Goal: Task Accomplishment & Management: Manage account settings

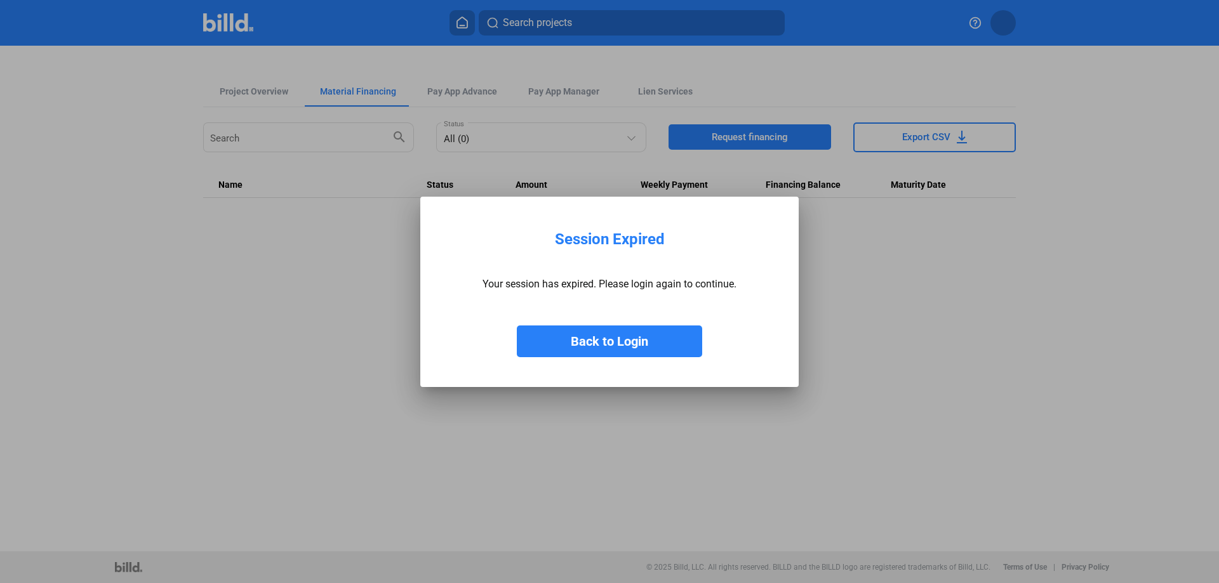
click at [632, 343] on button "Back to Login" at bounding box center [609, 342] width 185 height 32
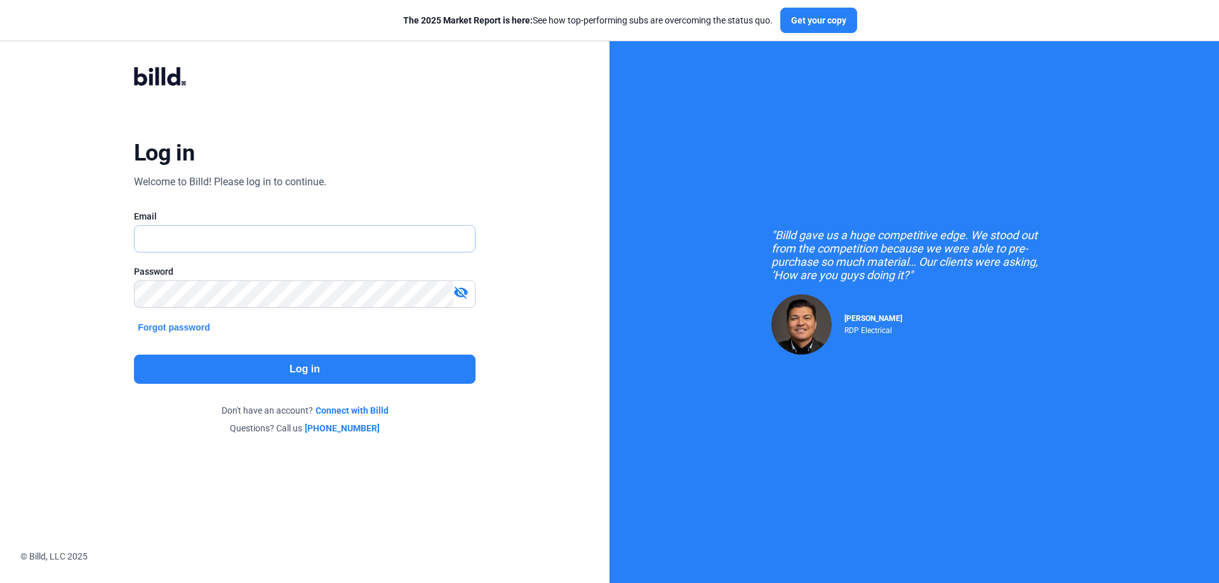
type input "[PERSON_NAME][EMAIL_ADDRESS][DOMAIN_NAME]"
click at [276, 372] on button "Log in" at bounding box center [305, 369] width 342 height 29
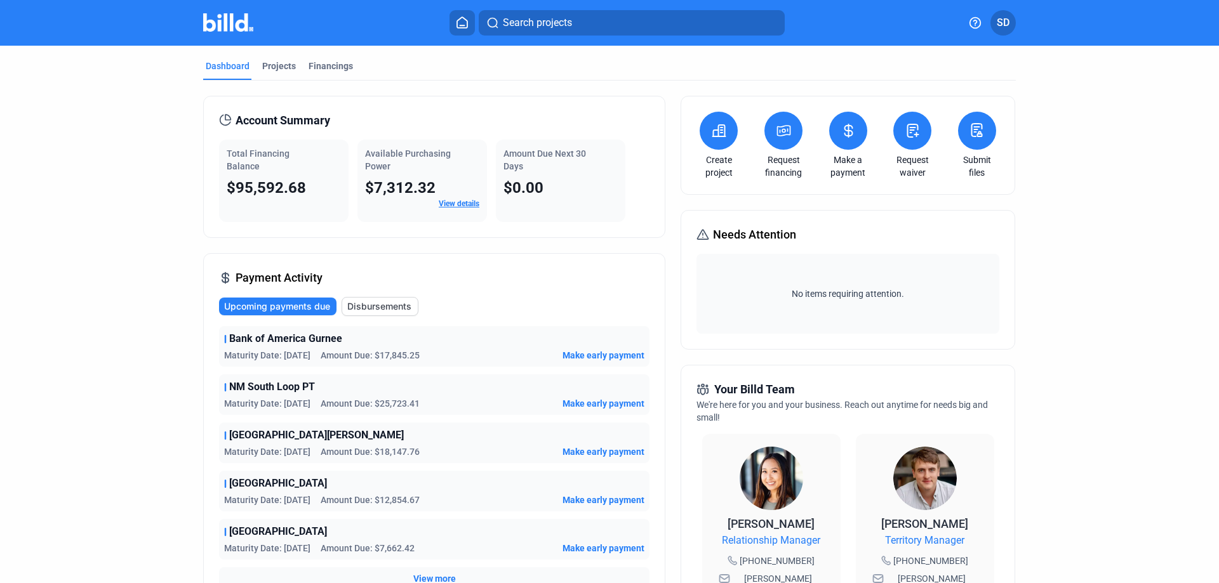
click at [846, 130] on icon at bounding box center [848, 130] width 8 height 13
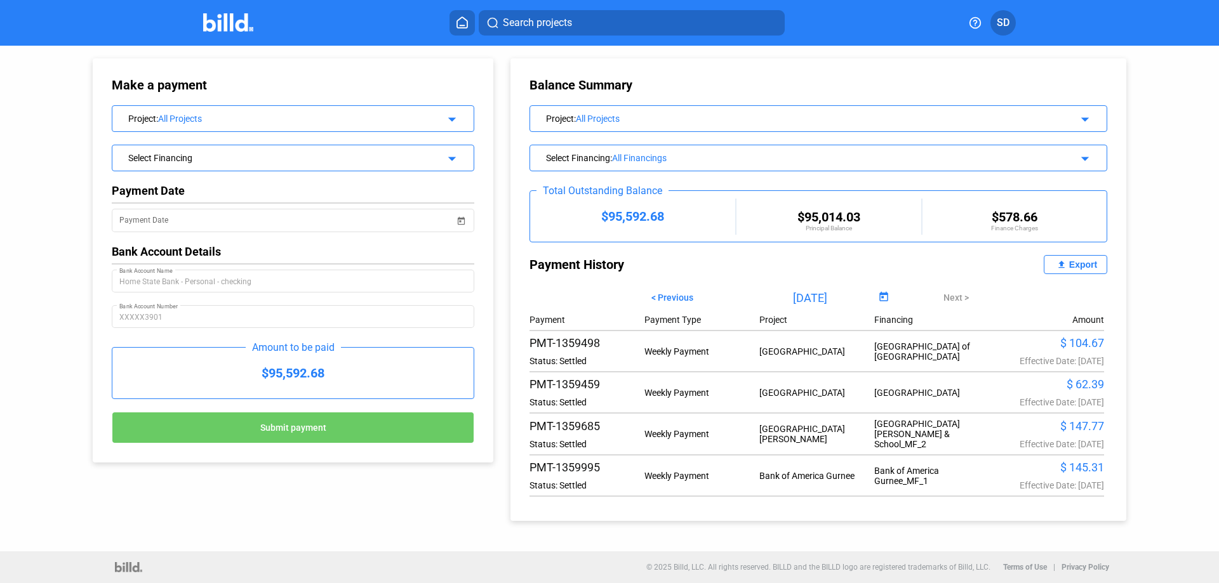
click at [455, 124] on mat-icon "arrow_drop_down" at bounding box center [449, 117] width 15 height 15
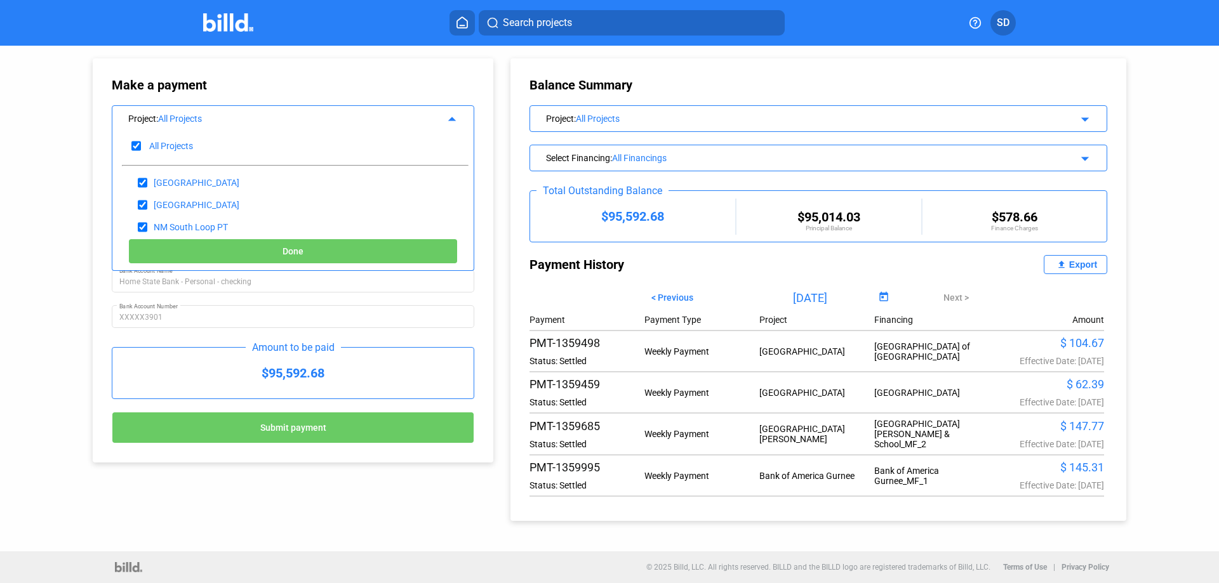
click at [455, 124] on mat-icon "arrow_drop_up" at bounding box center [449, 117] width 15 height 15
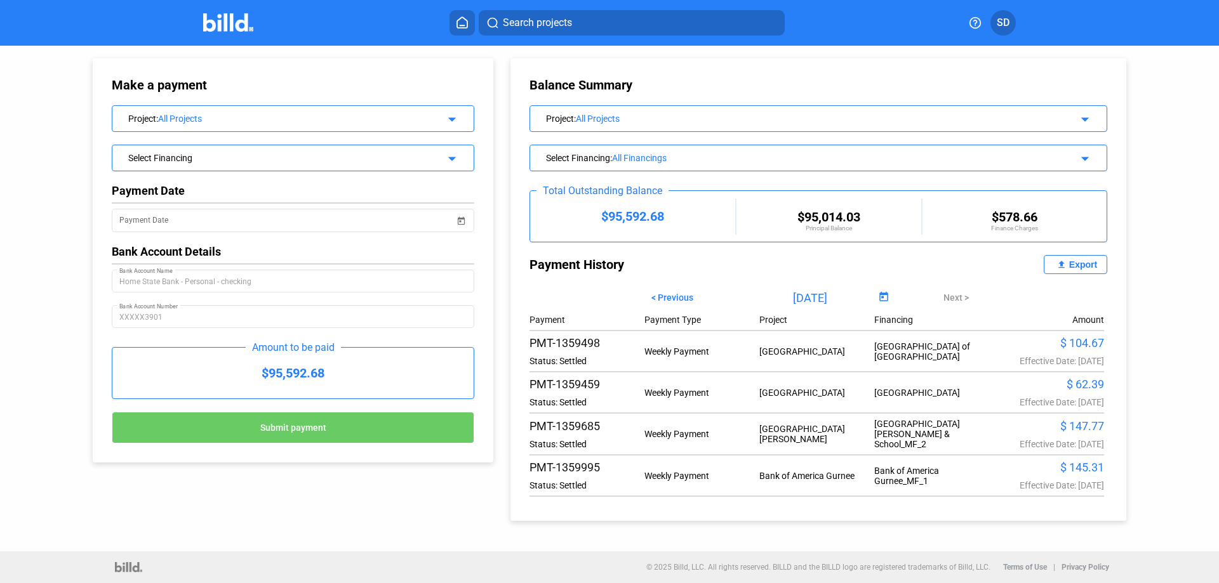
click at [465, 160] on div "Select Financing arrow_drop_down" at bounding box center [292, 156] width 361 height 22
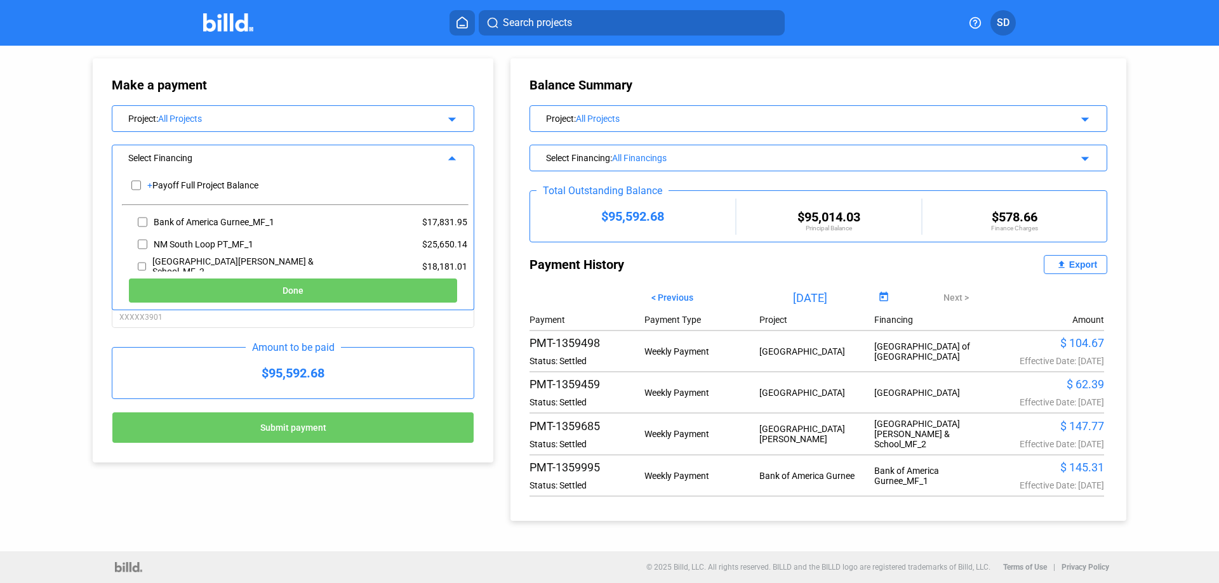
click at [465, 160] on div "Select Financing arrow_drop_up" at bounding box center [292, 156] width 361 height 22
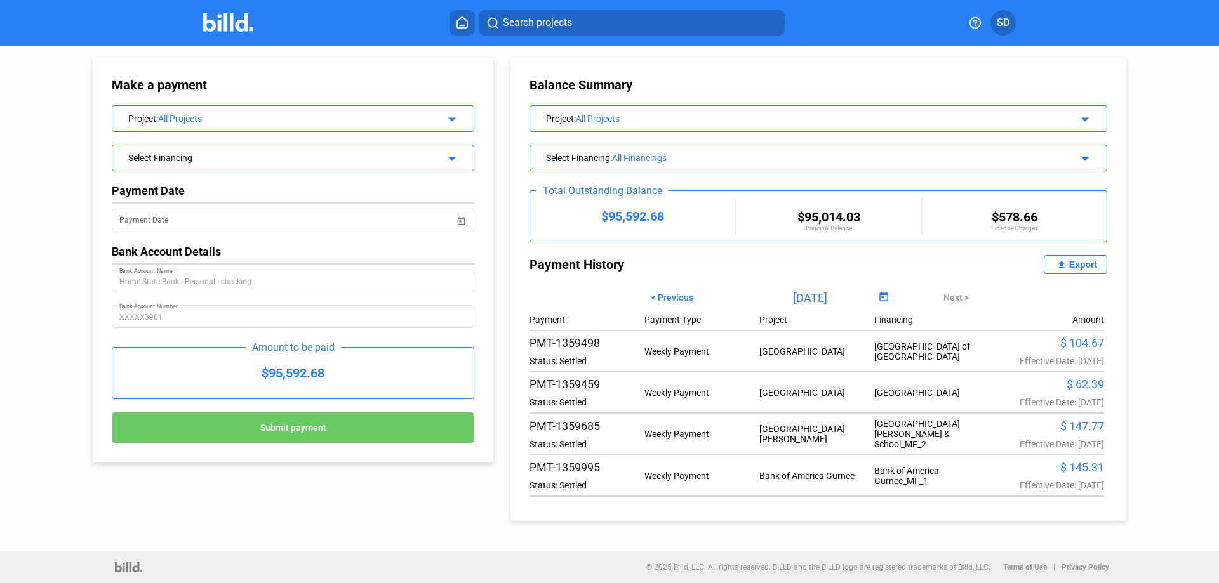
click at [378, 118] on div "All Projects" at bounding box center [291, 119] width 267 height 10
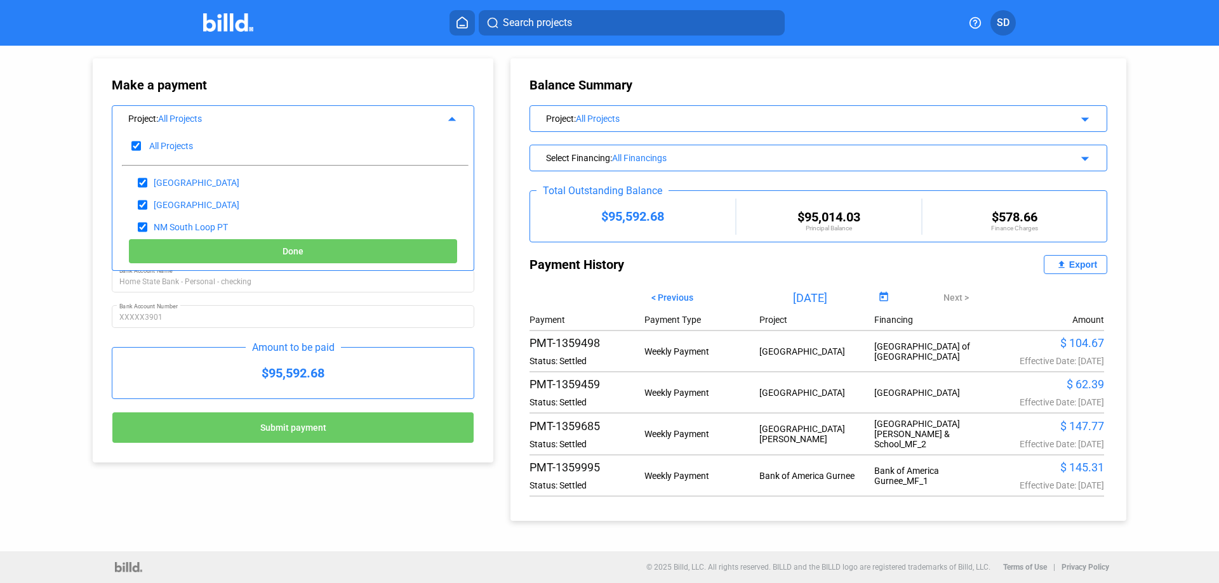
click at [378, 118] on div "All Projects" at bounding box center [291, 119] width 267 height 10
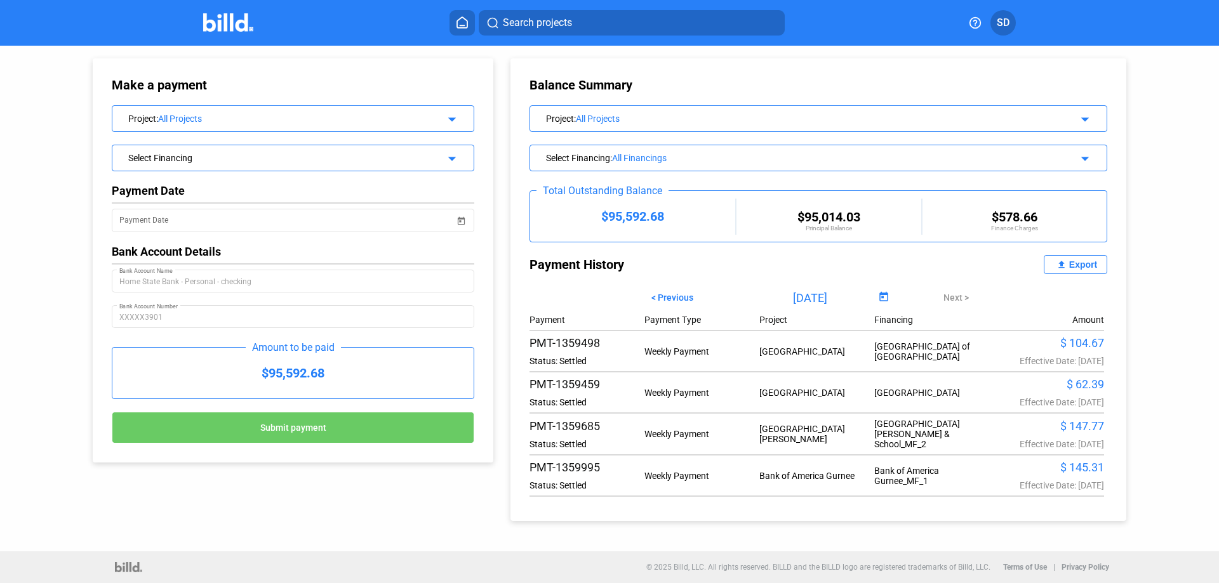
click at [335, 159] on div "Select Financing" at bounding box center [276, 156] width 296 height 13
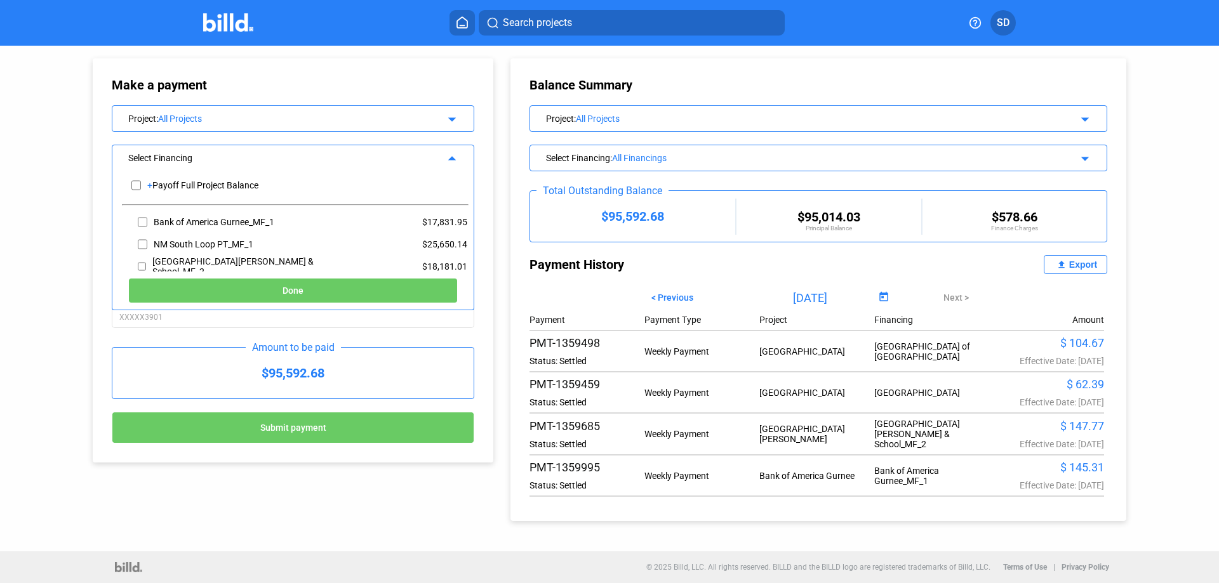
click at [22, 216] on div "Make a payment Project : All Projects arrow_drop_down Select Financing arrow_dr…" at bounding box center [609, 299] width 1219 height 506
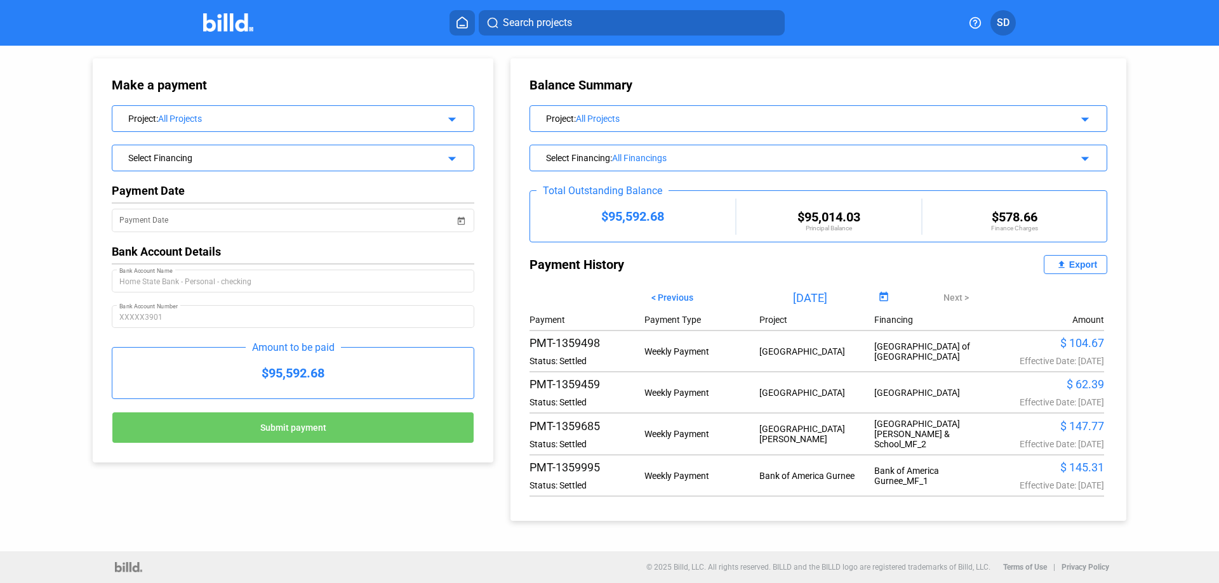
click at [463, 18] on icon at bounding box center [462, 22] width 10 height 11
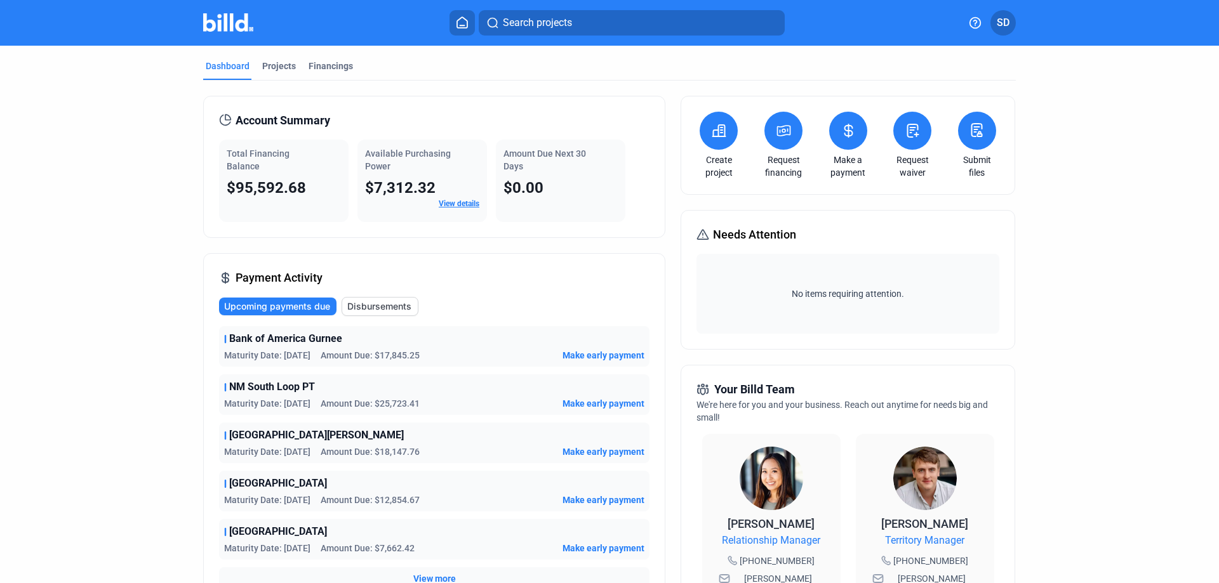
click at [463, 204] on link "View details" at bounding box center [459, 203] width 41 height 9
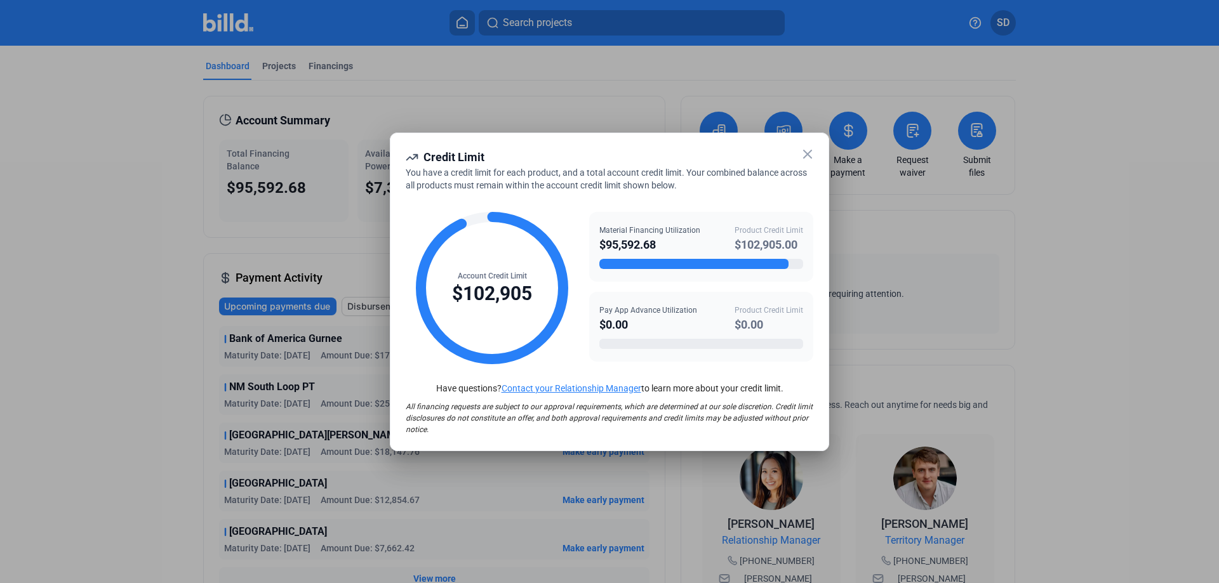
click at [807, 152] on icon at bounding box center [807, 154] width 15 height 15
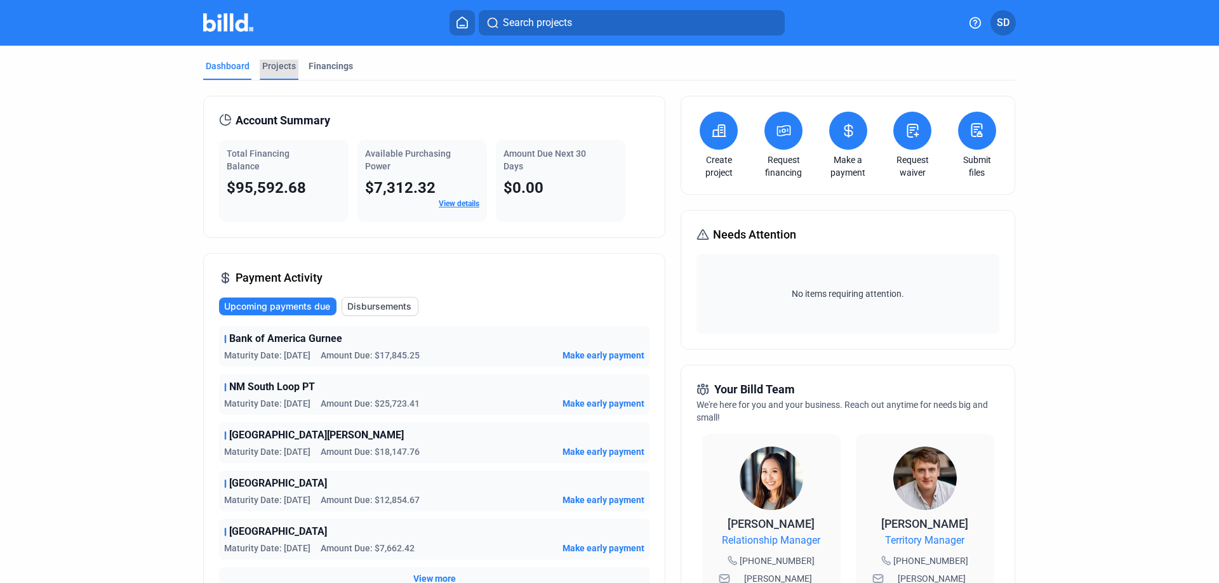
click at [270, 62] on div "Projects" at bounding box center [279, 66] width 34 height 13
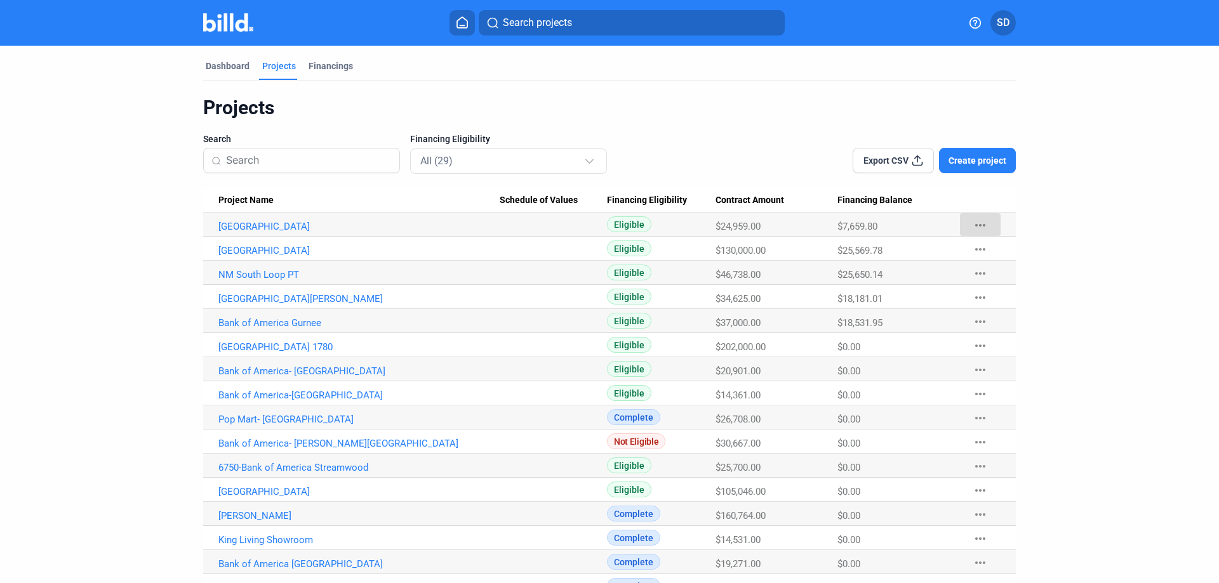
click at [987, 223] on button "more_horiz" at bounding box center [980, 224] width 41 height 23
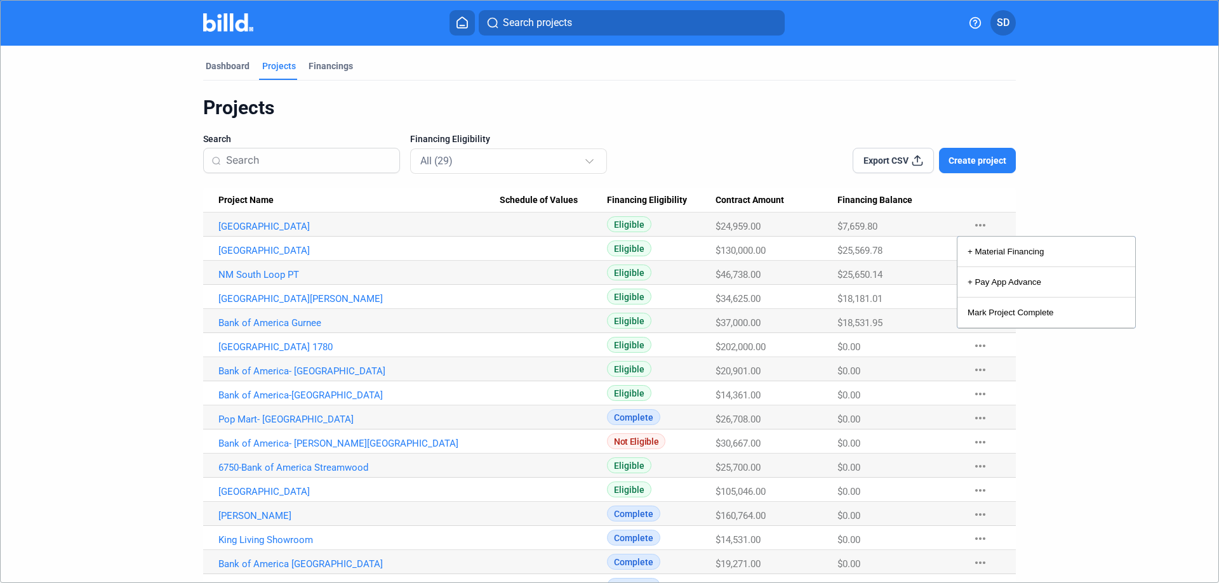
click at [1035, 189] on div at bounding box center [609, 291] width 1219 height 583
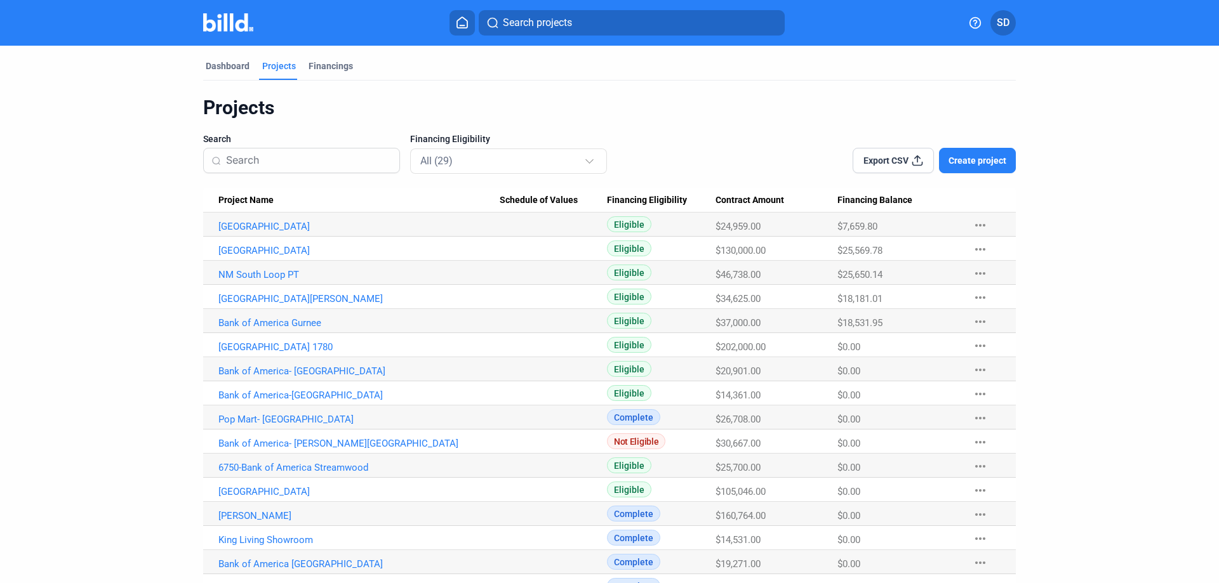
click at [988, 165] on span "Create project" at bounding box center [977, 160] width 58 height 13
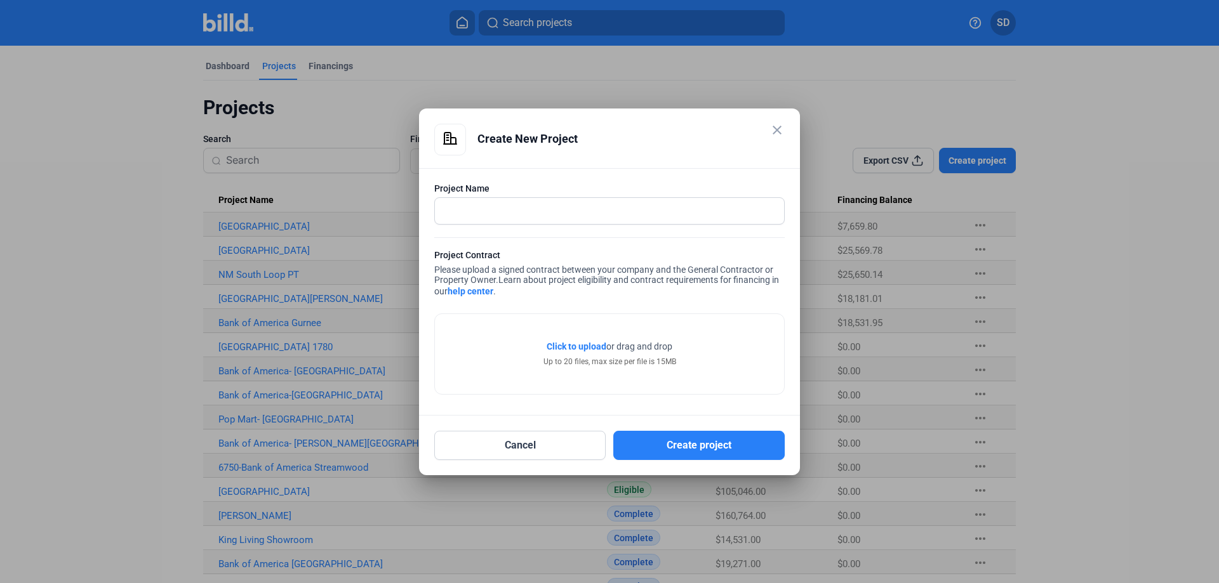
click at [782, 128] on mat-icon "close" at bounding box center [776, 130] width 15 height 15
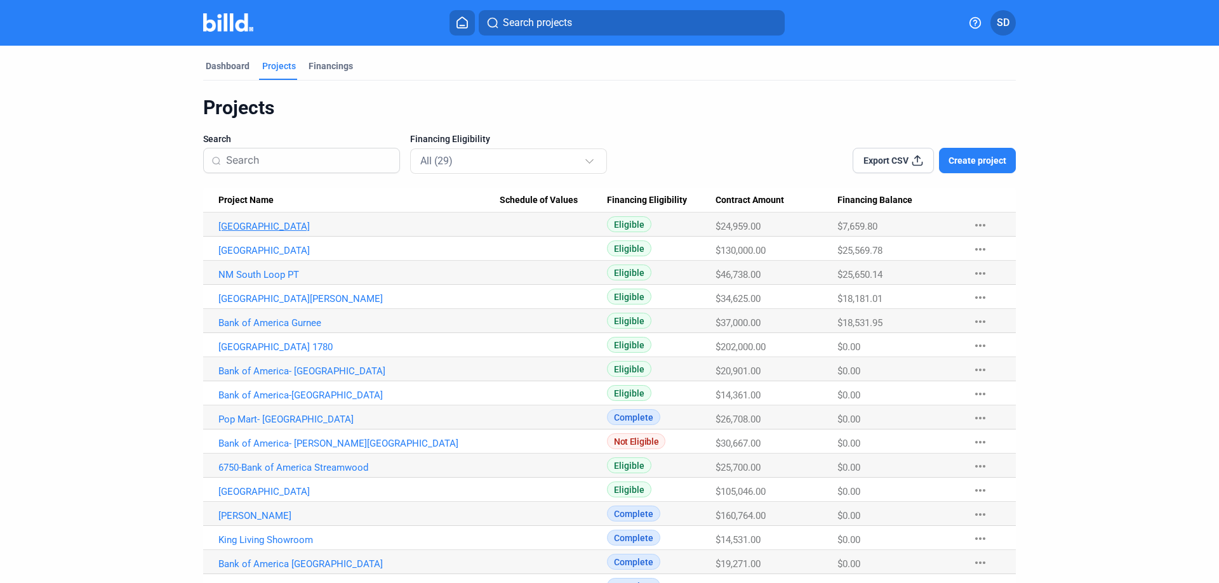
click at [252, 224] on link "[GEOGRAPHIC_DATA]" at bounding box center [358, 226] width 281 height 11
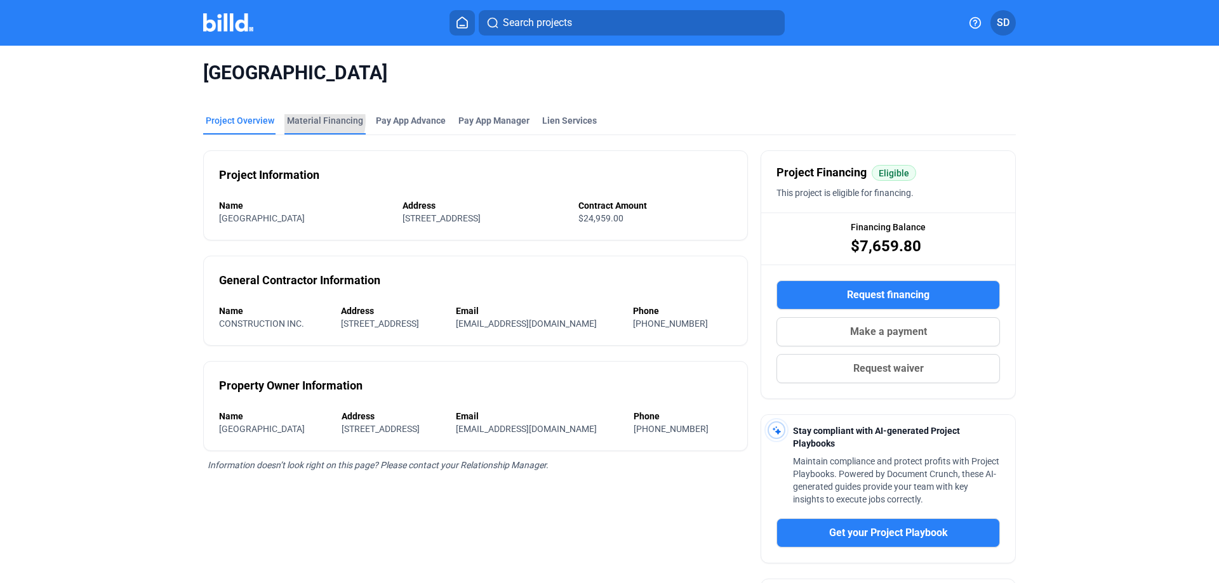
click at [309, 121] on div "Material Financing" at bounding box center [325, 120] width 76 height 13
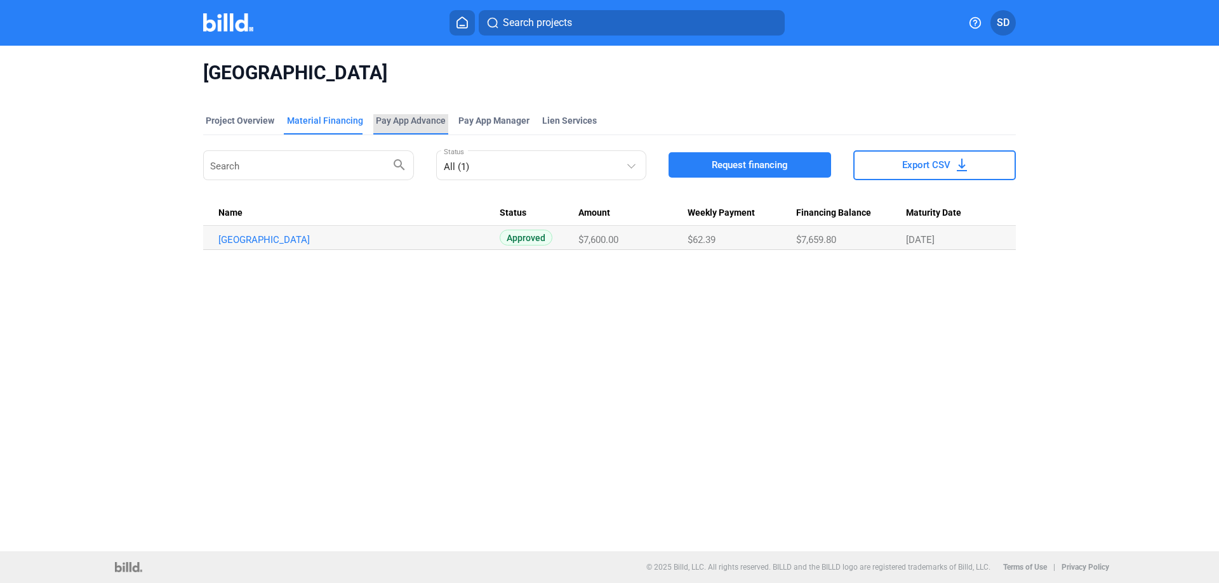
click at [409, 121] on div "Pay App Advance" at bounding box center [411, 120] width 70 height 13
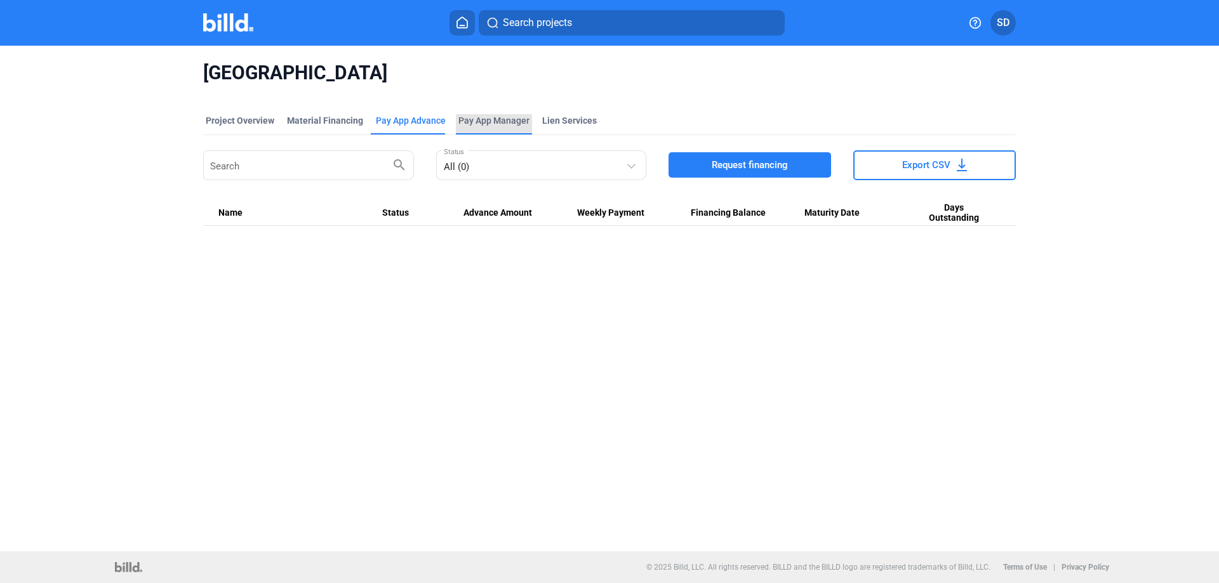
click at [460, 118] on span "Pay App Manager" at bounding box center [493, 120] width 71 height 13
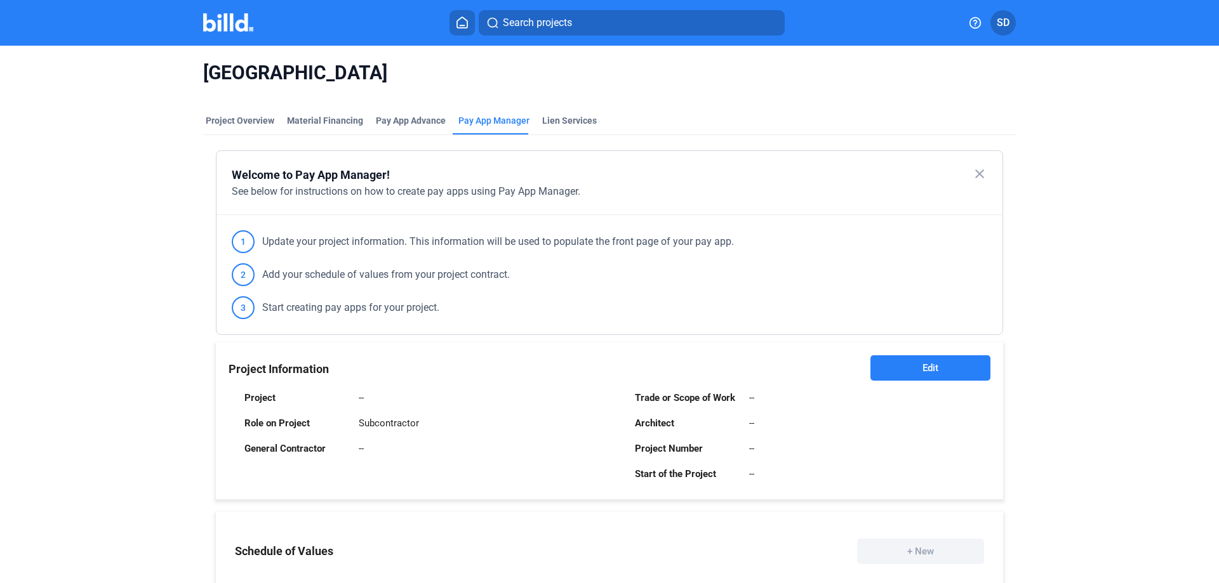
click at [773, 261] on div "1 Update your project information. This information will be used to populate th…" at bounding box center [609, 274] width 786 height 119
click at [507, 198] on div "See below for instructions on how to create pay apps using Pay App Manager." at bounding box center [609, 191] width 755 height 15
click at [896, 367] on button "Edit" at bounding box center [930, 367] width 120 height 25
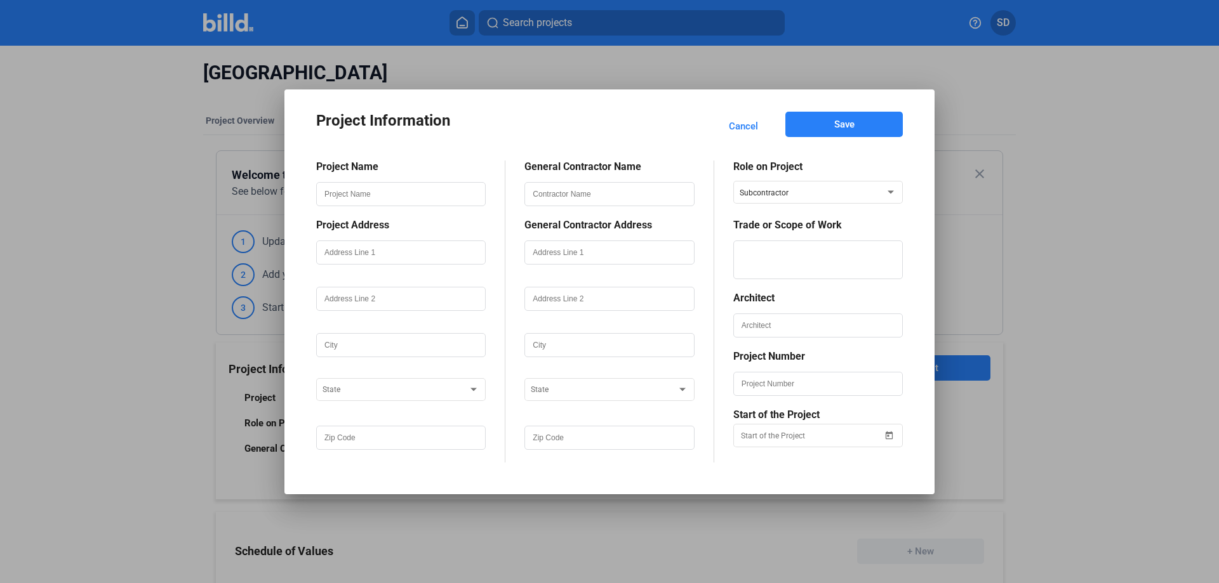
click at [741, 123] on span "Cancel" at bounding box center [743, 126] width 29 height 13
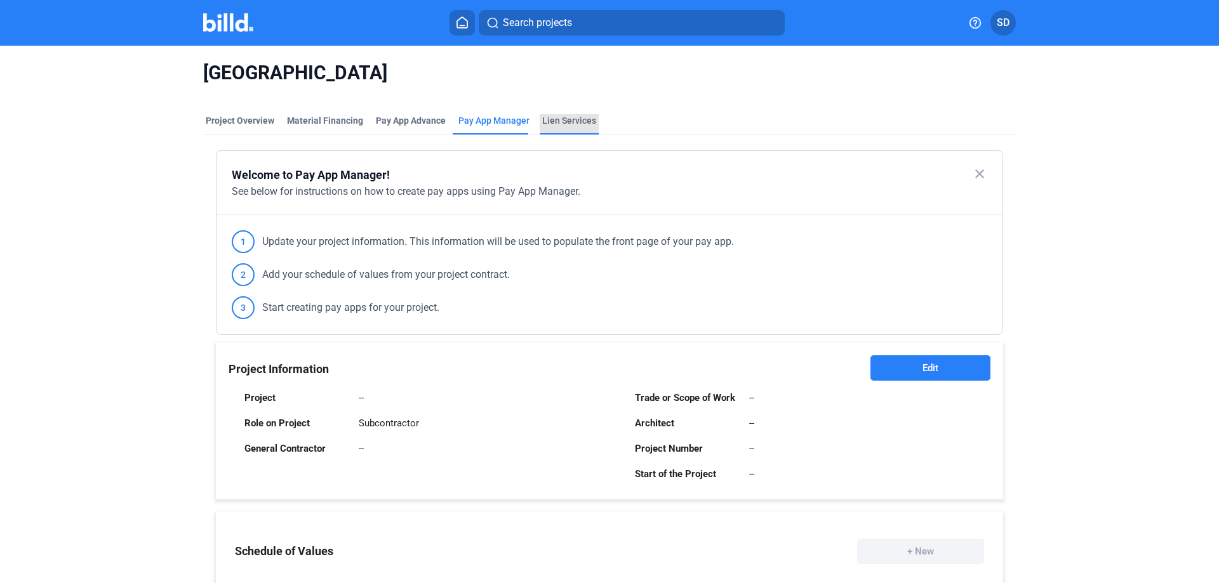
click at [559, 119] on div "Lien Services" at bounding box center [569, 120] width 54 height 13
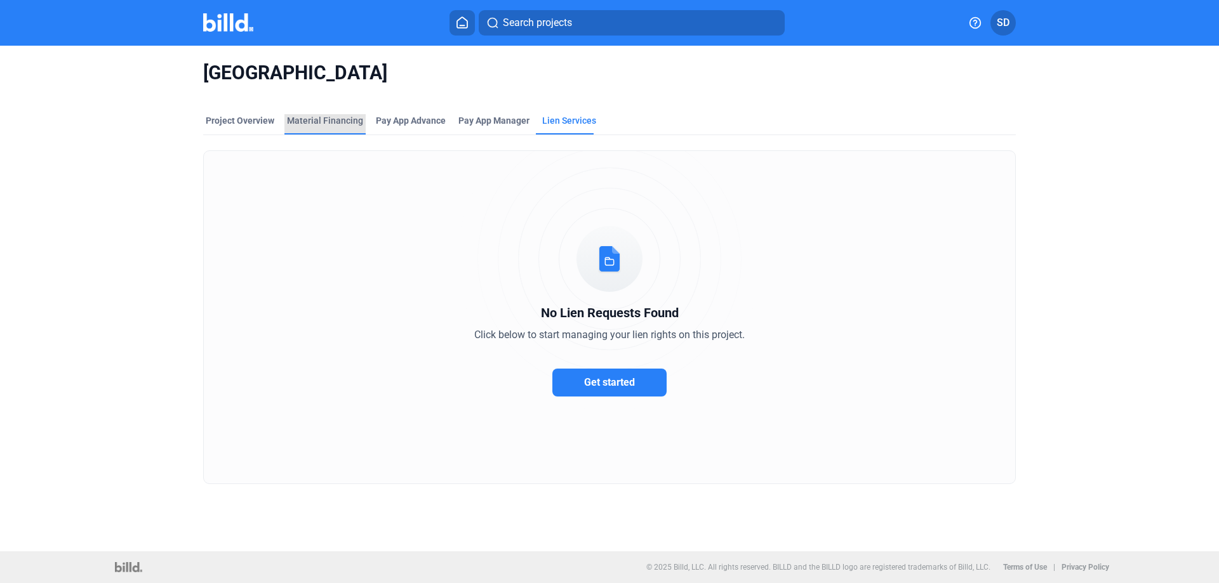
click at [328, 121] on div "Material Financing" at bounding box center [325, 120] width 76 height 13
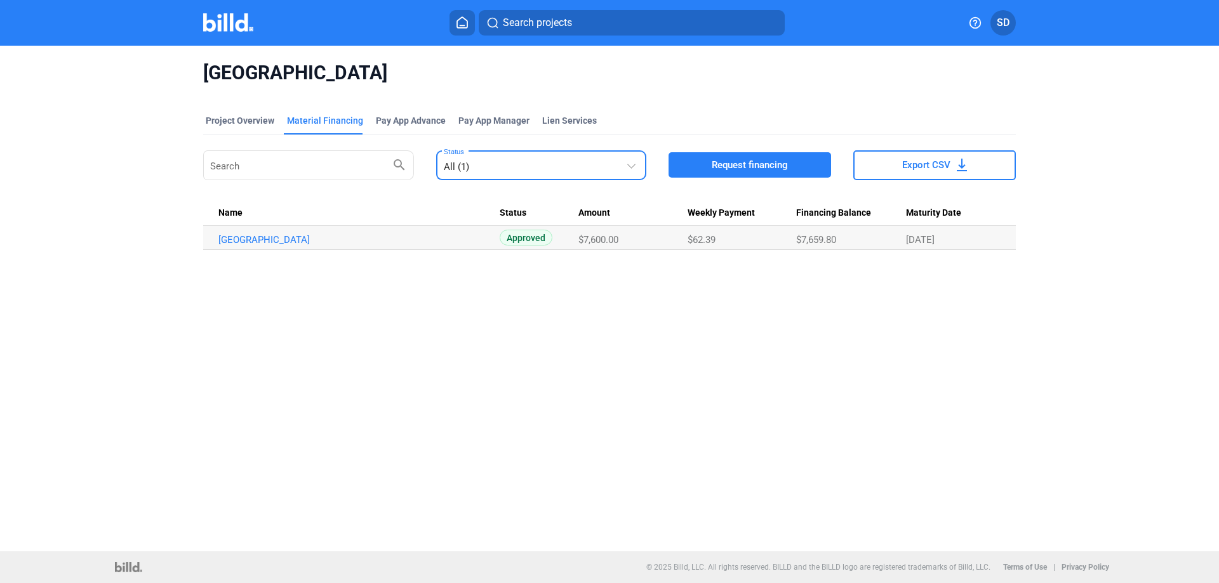
click at [517, 168] on div "All (1)" at bounding box center [535, 165] width 183 height 18
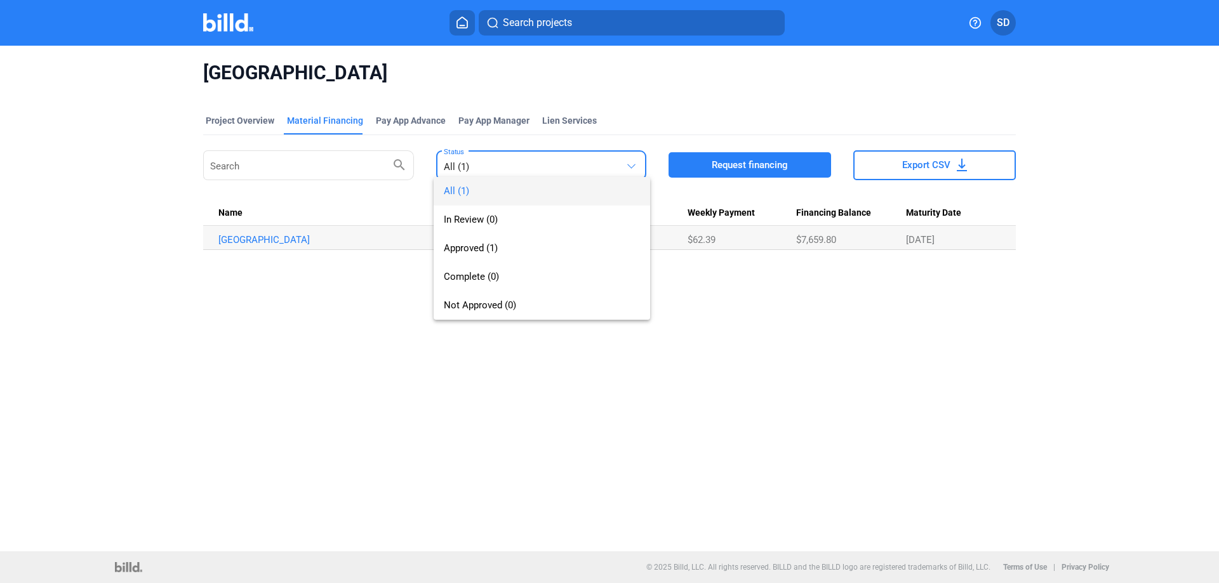
click at [517, 168] on div "All (1) In Review (0) Approved (1) Complete (0) Not Approved (0)" at bounding box center [532, 236] width 197 height 168
click at [237, 117] on div at bounding box center [609, 291] width 1219 height 583
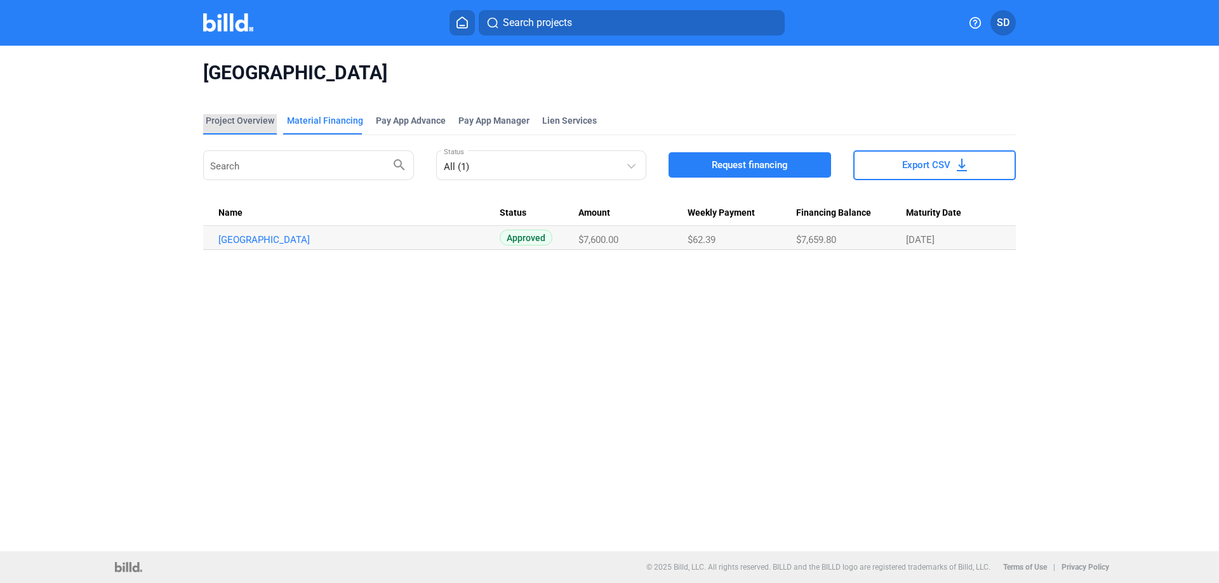
click at [236, 116] on div "Project Overview" at bounding box center [240, 120] width 69 height 13
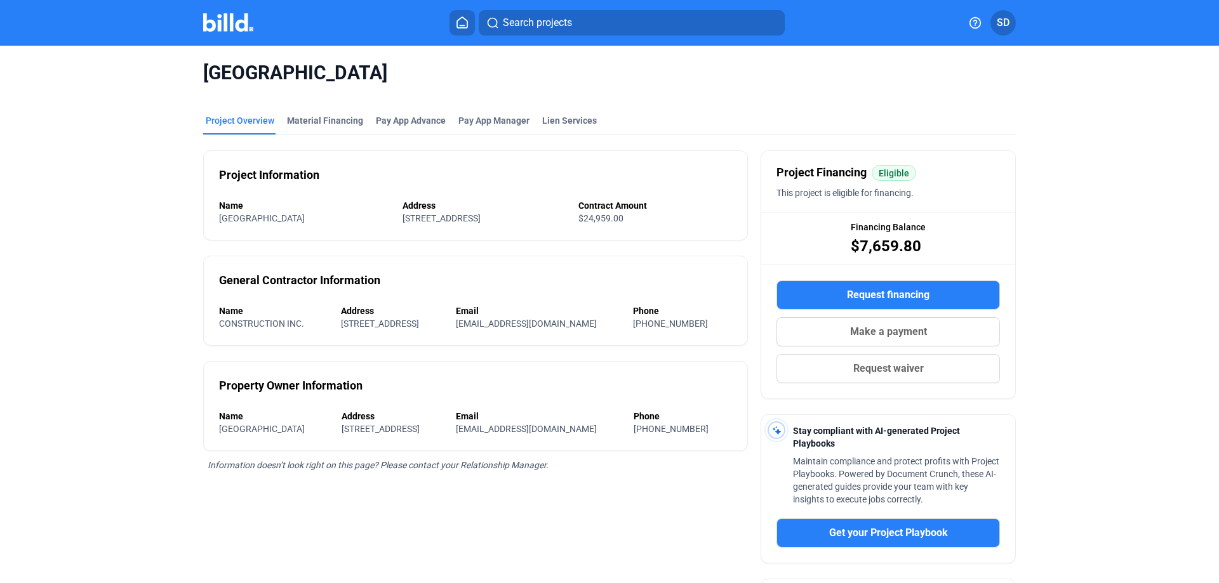
click at [463, 18] on icon at bounding box center [462, 22] width 10 height 11
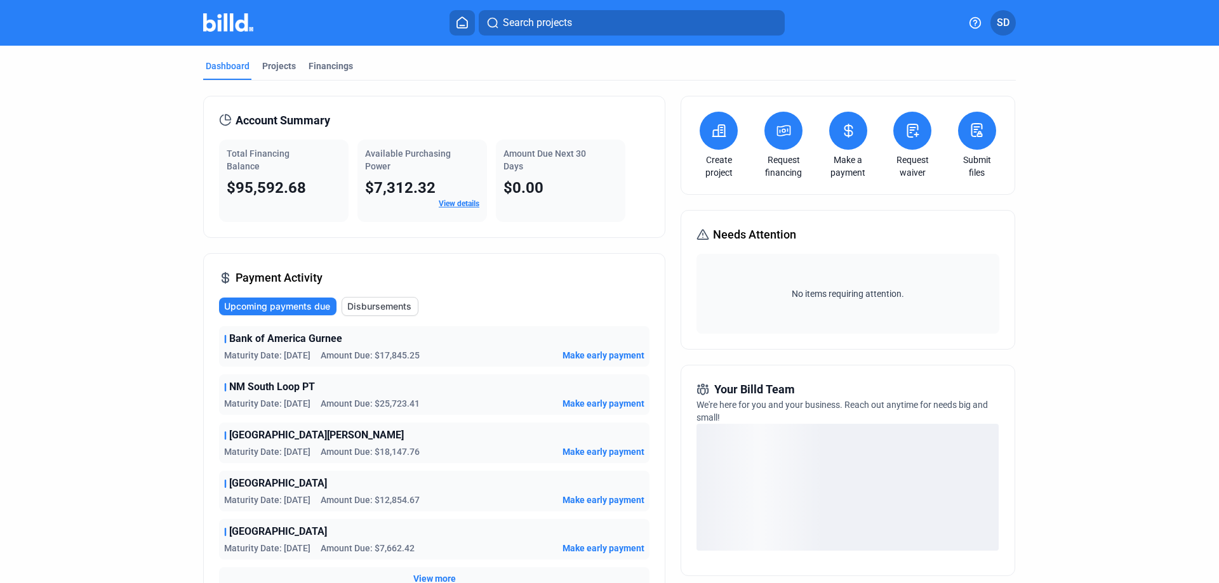
click at [1002, 20] on span "SD" at bounding box center [1003, 22] width 13 height 15
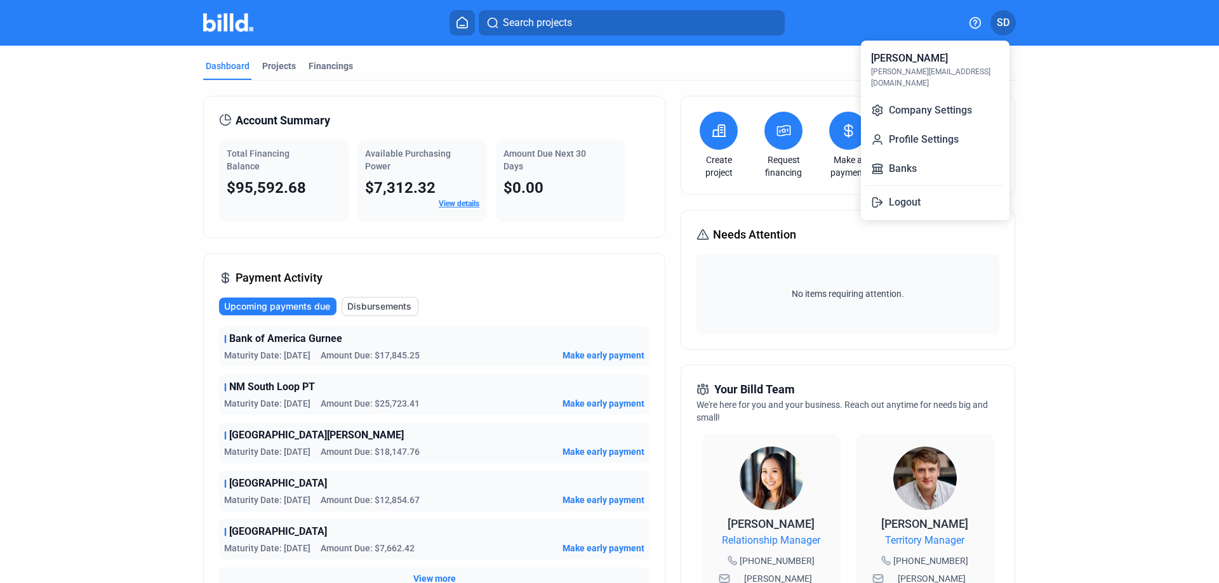
click at [1002, 20] on div at bounding box center [609, 291] width 1219 height 583
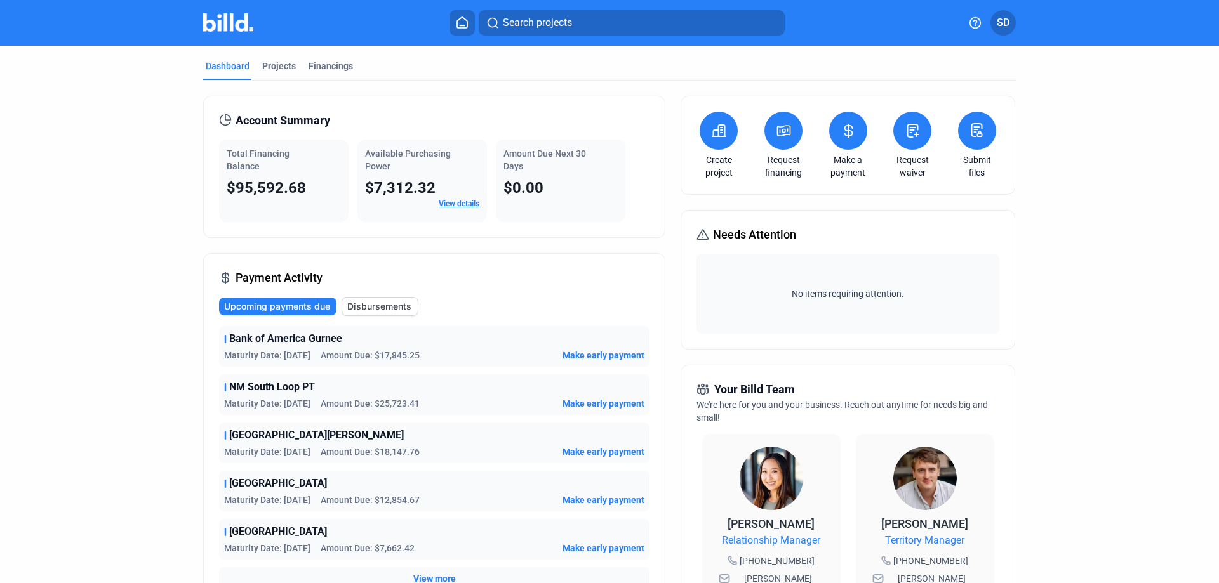
click at [1002, 20] on span "SD" at bounding box center [1003, 22] width 13 height 15
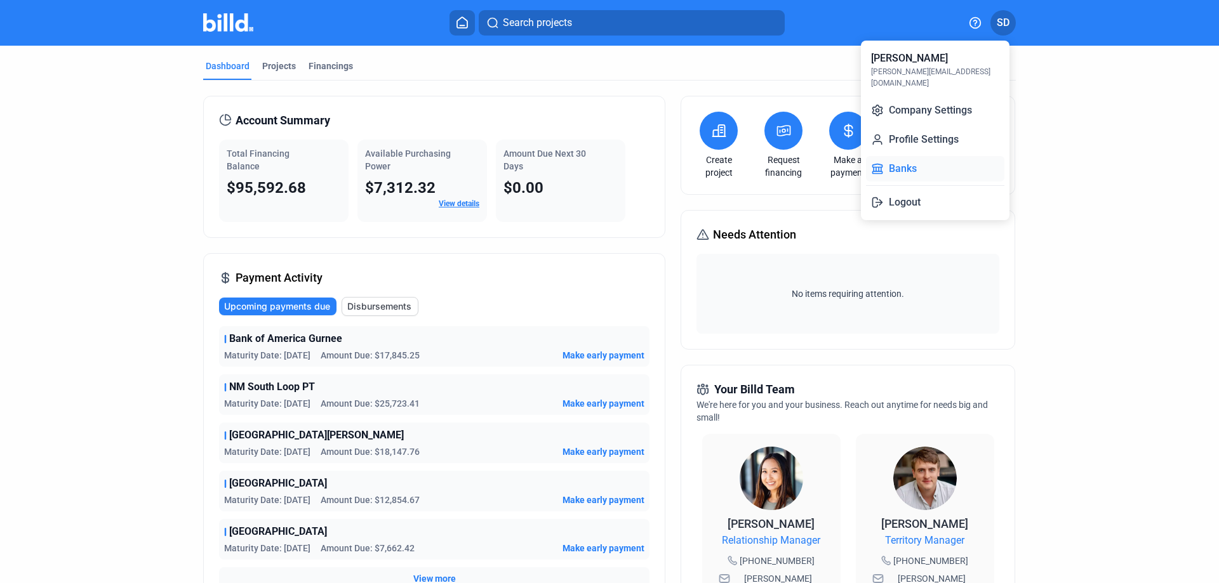
click at [895, 156] on button "Banks" at bounding box center [935, 168] width 138 height 25
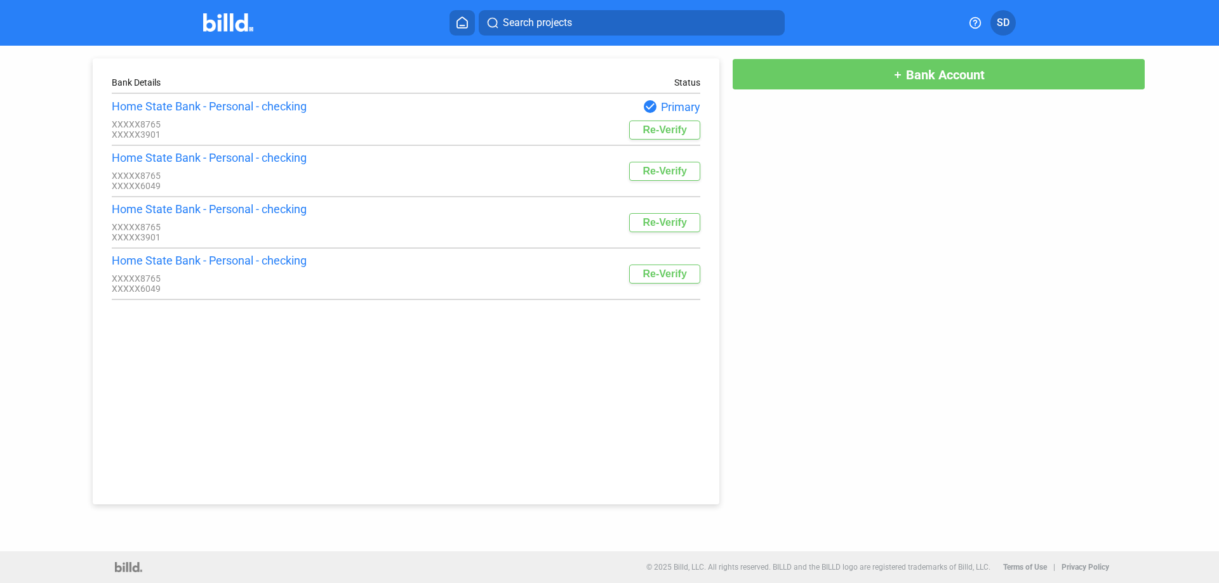
click at [457, 25] on icon at bounding box center [462, 22] width 10 height 11
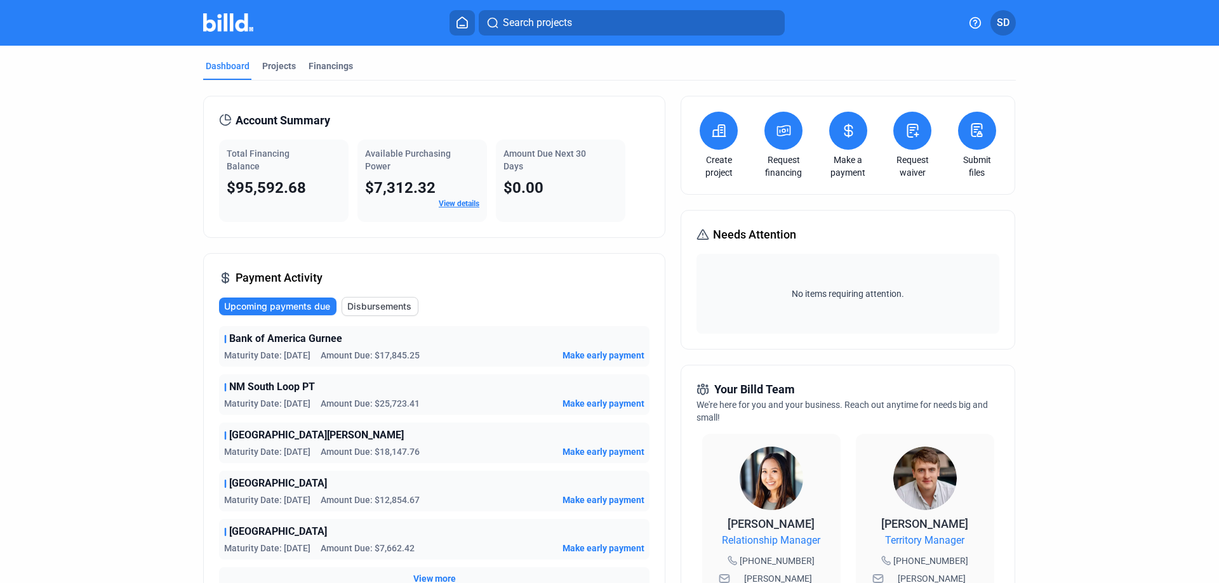
click at [258, 389] on span "NM South Loop PT" at bounding box center [272, 387] width 86 height 15
click at [261, 399] on span "Maturity Date: [DATE]" at bounding box center [267, 403] width 86 height 13
click at [359, 405] on span "Amount Due: $25,723.41" at bounding box center [370, 403] width 99 height 13
click at [294, 380] on span "NM South Loop PT" at bounding box center [272, 387] width 86 height 15
click at [296, 385] on span "NM South Loop PT" at bounding box center [272, 387] width 86 height 15
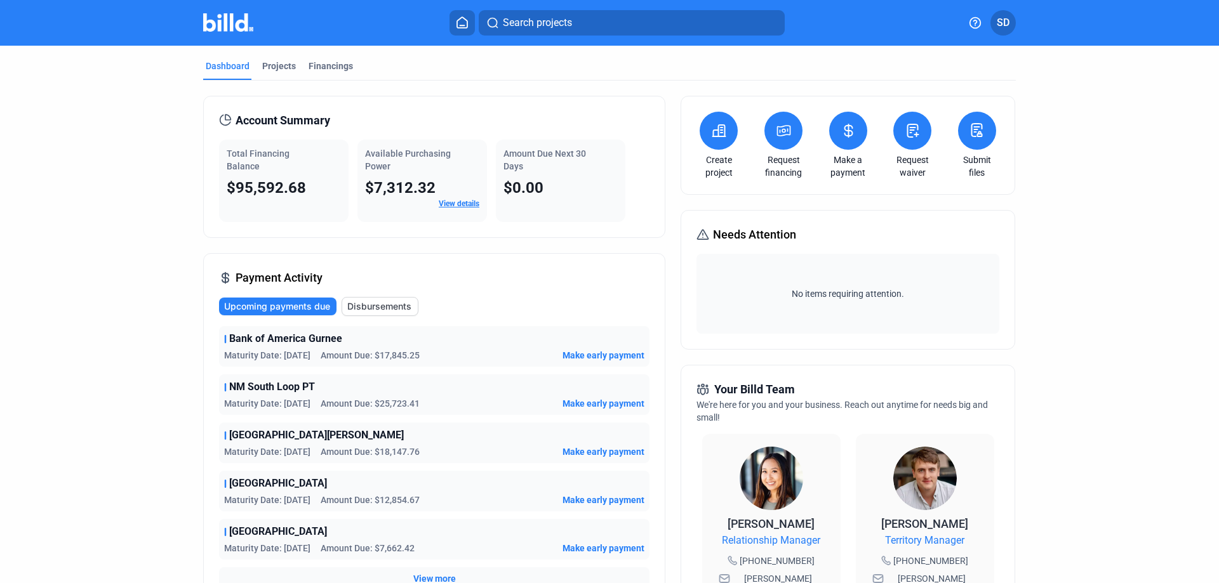
click at [296, 385] on span "NM South Loop PT" at bounding box center [272, 387] width 86 height 15
click at [330, 398] on span "Amount Due: $25,723.41" at bounding box center [370, 403] width 99 height 13
click at [277, 62] on div "Projects" at bounding box center [279, 66] width 34 height 13
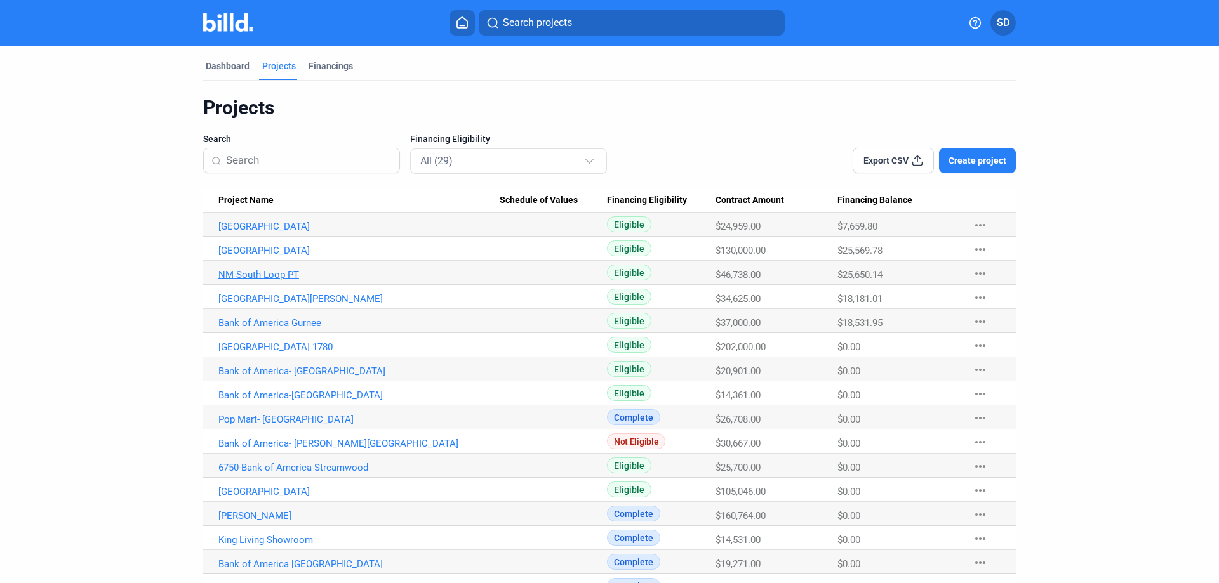
click at [246, 270] on link "NM South Loop PT" at bounding box center [358, 274] width 281 height 11
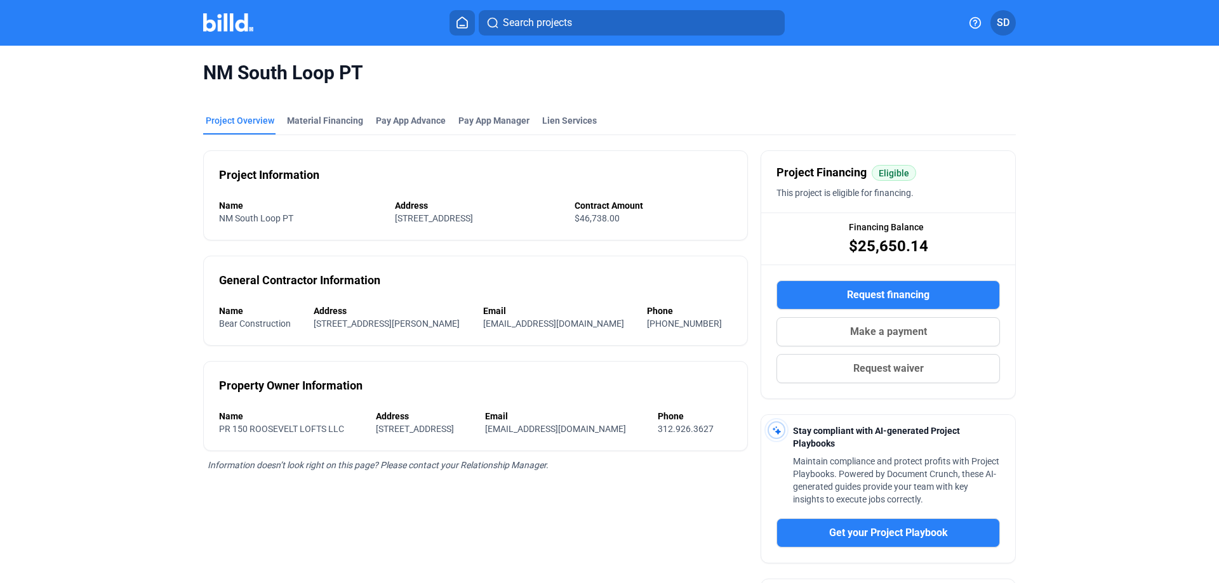
click at [222, 17] on img at bounding box center [228, 22] width 50 height 18
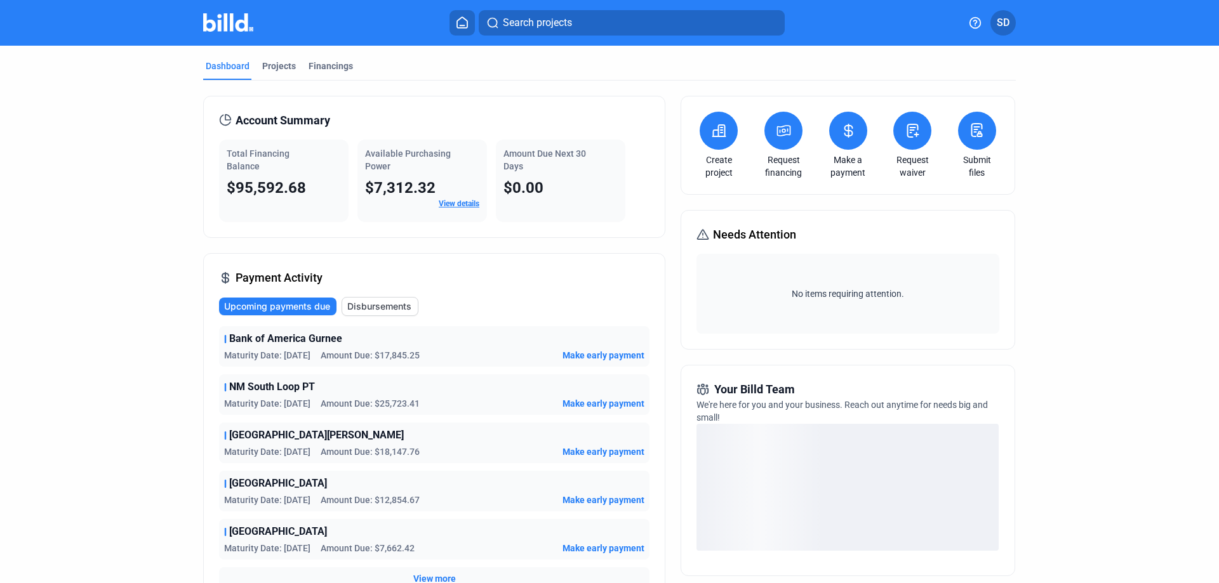
click at [394, 303] on span "Disbursements" at bounding box center [379, 306] width 64 height 13
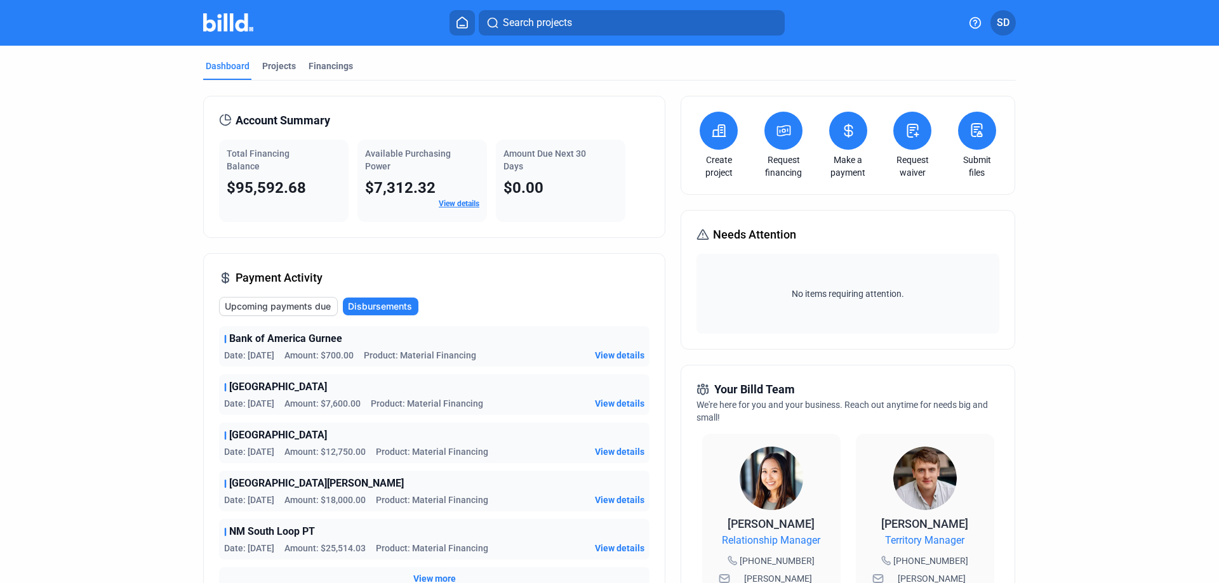
click at [609, 352] on span "View details" at bounding box center [620, 355] width 50 height 13
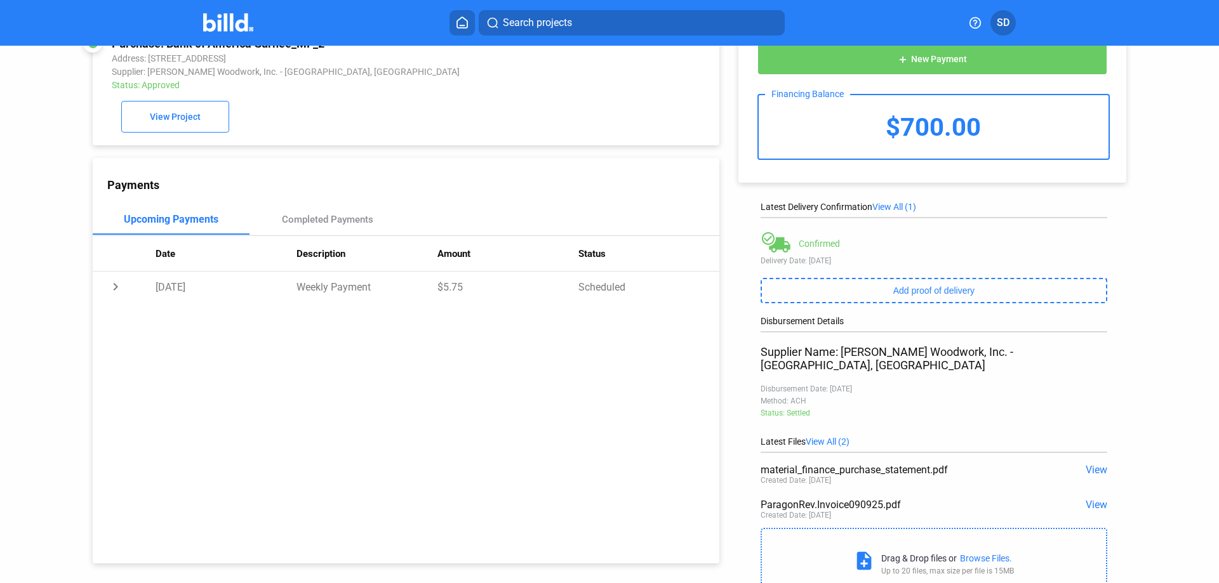
scroll to position [72, 0]
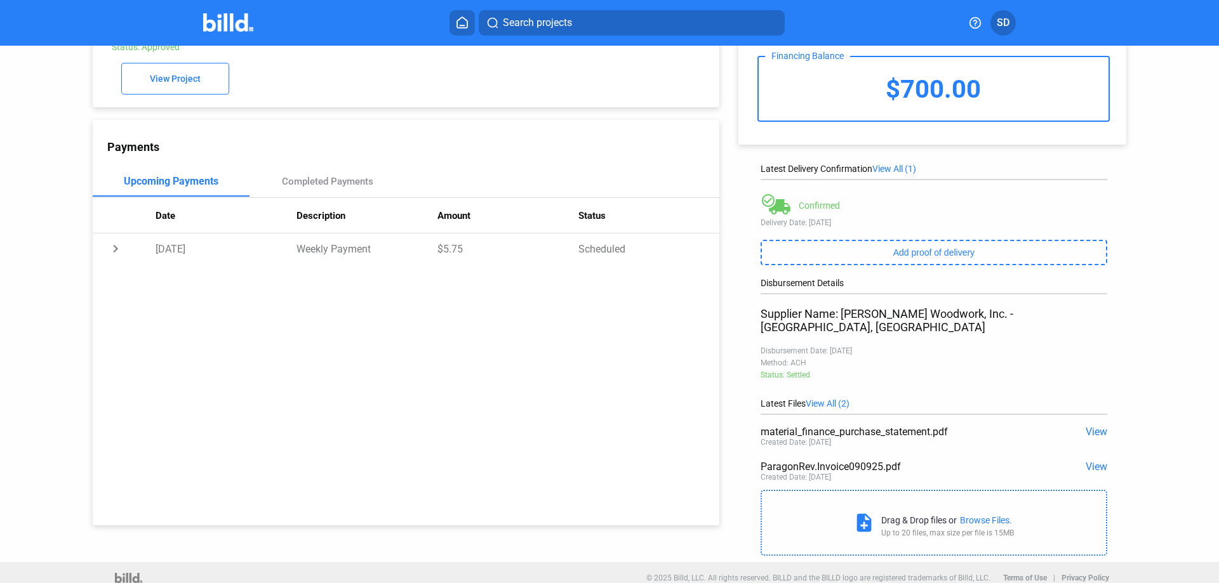
click at [1090, 461] on span "View" at bounding box center [1097, 467] width 22 height 12
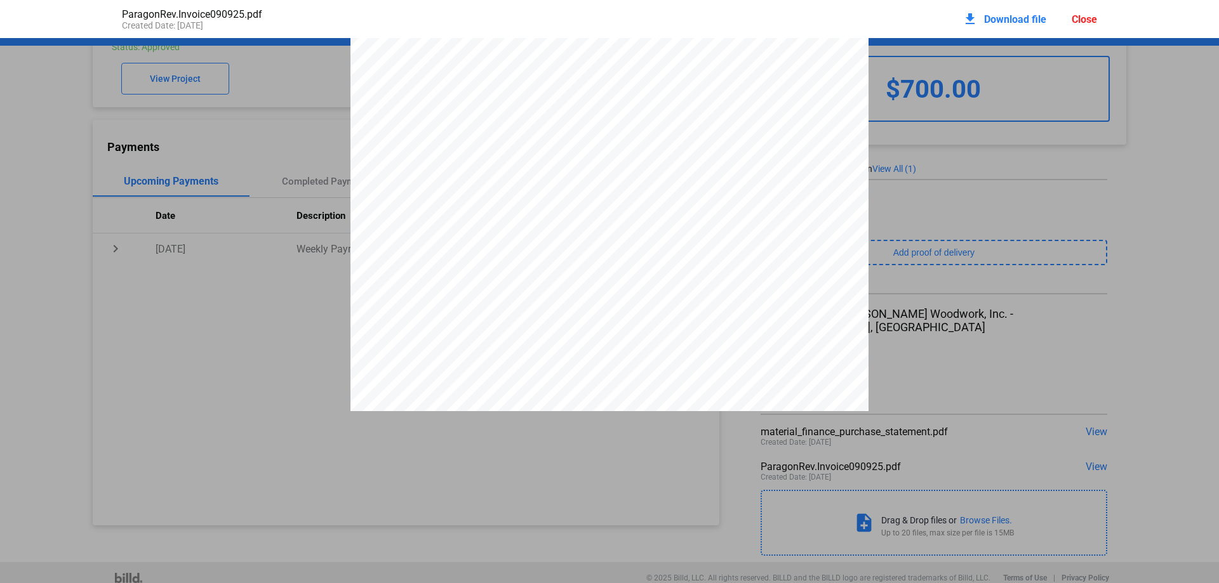
scroll to position [0, 0]
click at [552, 467] on pdf-viewer "[PERSON_NAME] WOODWO RK, INC. INVOIC E # 0 909 2 5 11901 [PERSON_NAME] COURT OF…" at bounding box center [609, 271] width 1219 height 467
click at [315, 325] on div "[PERSON_NAME] WOODWO RK, INC. INVOIC E # 0 909 2 5 11901 [PERSON_NAME] COURT OF…" at bounding box center [609, 374] width 1219 height 670
click at [710, 485] on pdf-viewer "[PERSON_NAME] WOODWO RK, INC. INVOIC E # 0 909 2 5 11901 [PERSON_NAME] COURT OF…" at bounding box center [609, 271] width 1219 height 467
drag, startPoint x: 1211, startPoint y: 326, endPoint x: 1171, endPoint y: 304, distance: 46.0
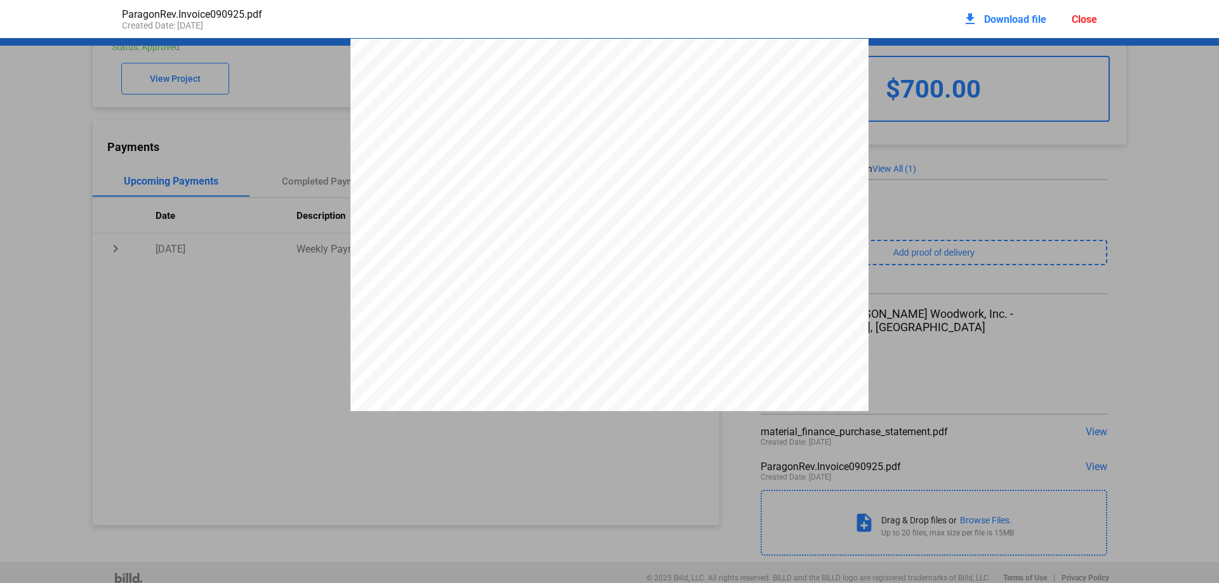
click at [1216, 420] on pdf-viewer "[PERSON_NAME] WOODWO RK, INC. INVOIC E # 0 909 2 5 11901 [PERSON_NAME] COURT OF…" at bounding box center [609, 271] width 1219 height 467
click at [1091, 16] on div "Close" at bounding box center [1084, 19] width 25 height 12
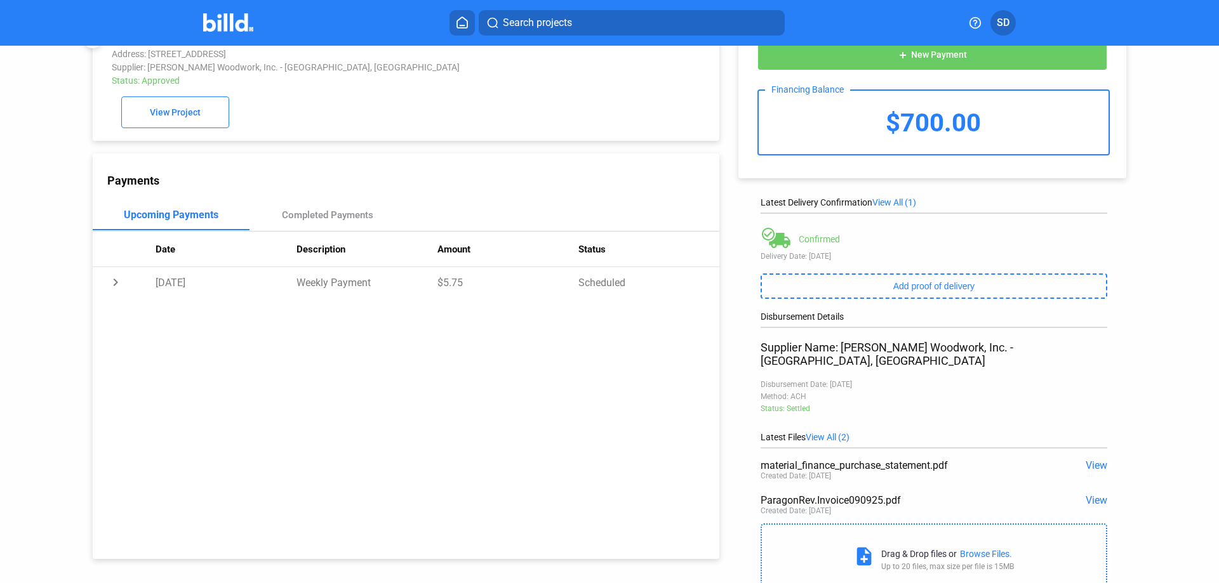
scroll to position [72, 0]
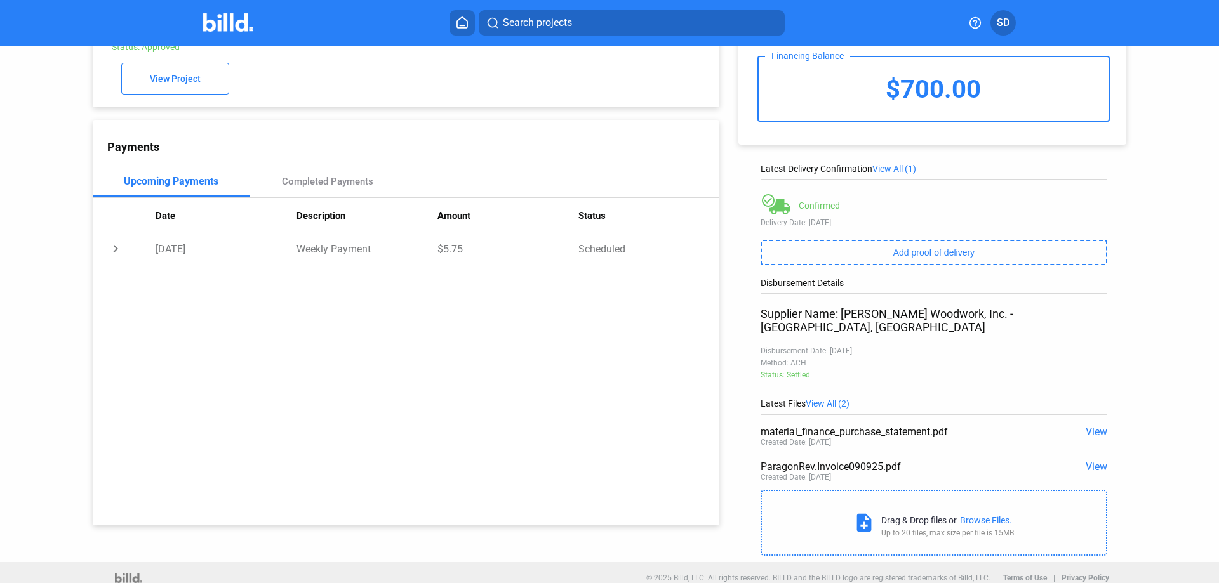
click at [1091, 426] on span "View" at bounding box center [1097, 432] width 22 height 12
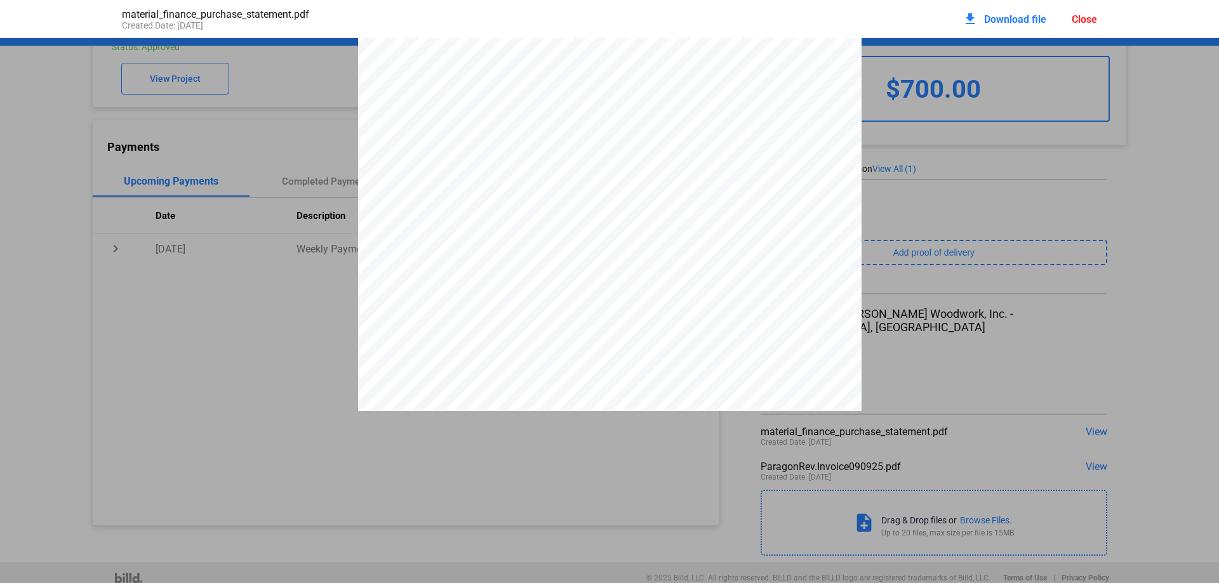
scroll to position [0, 0]
click at [1077, 15] on div "Close" at bounding box center [1084, 19] width 25 height 12
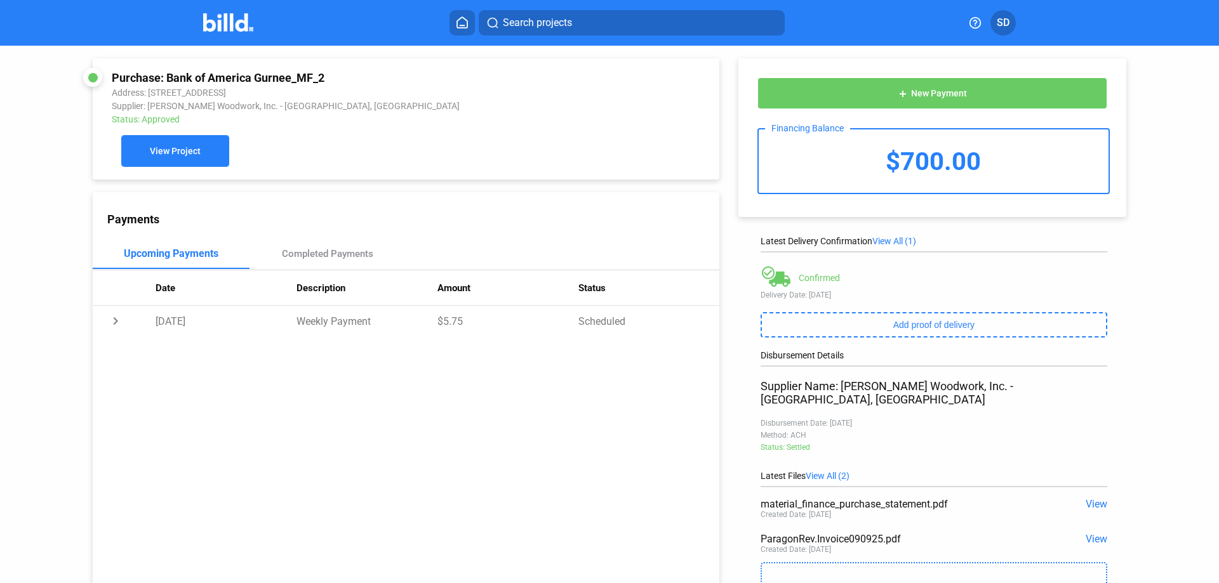
click at [195, 150] on span "View Project" at bounding box center [175, 152] width 51 height 10
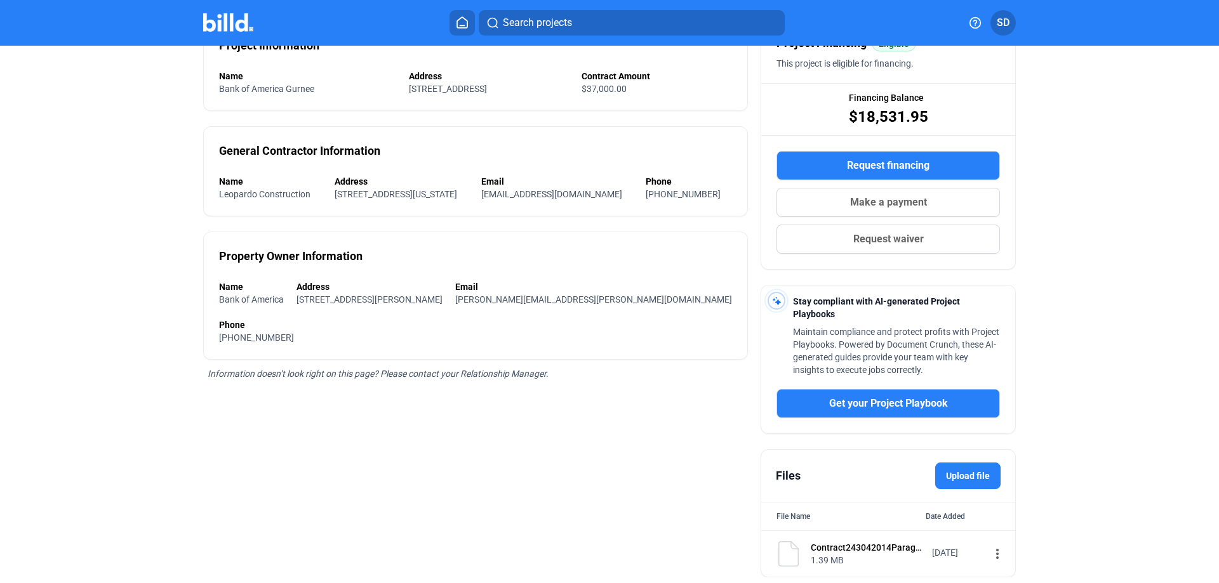
scroll to position [171, 0]
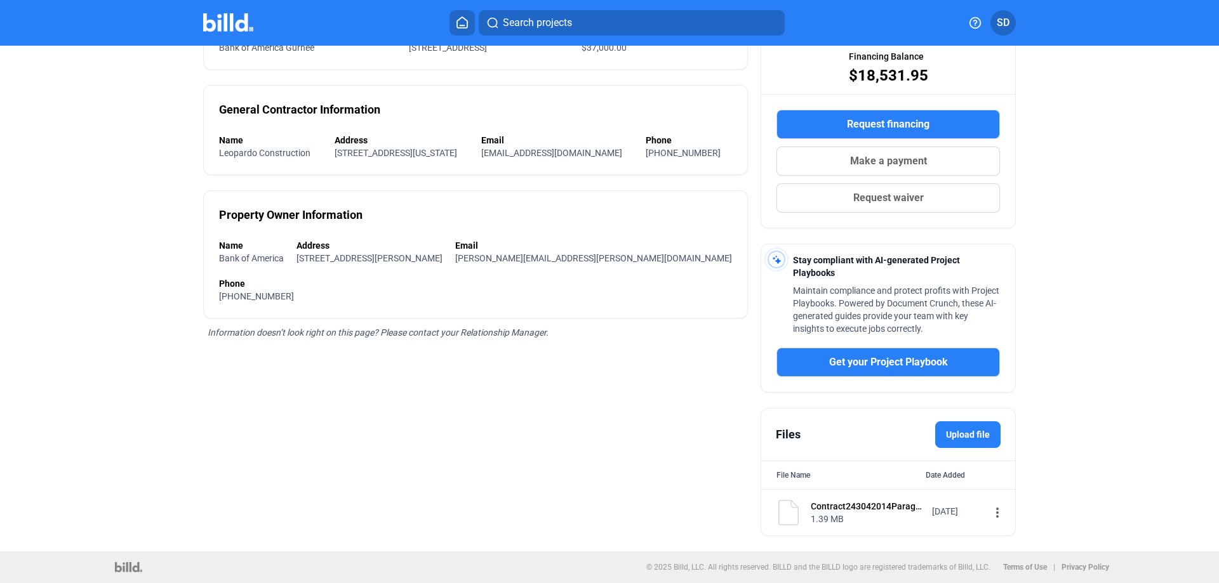
click at [990, 516] on mat-icon "more_vert" at bounding box center [997, 512] width 15 height 15
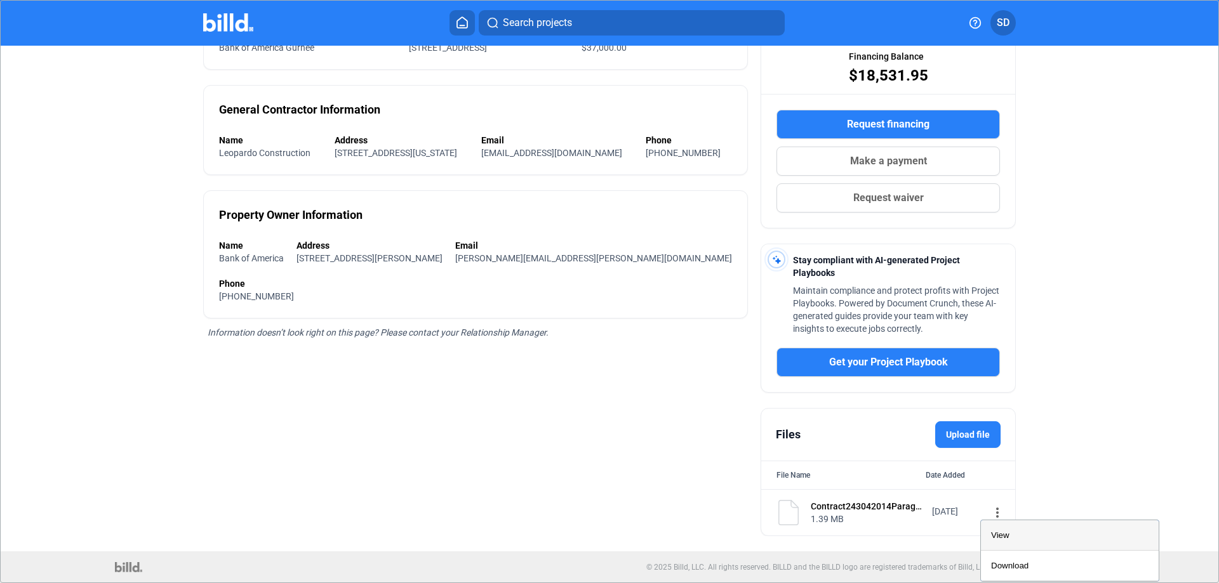
click at [993, 533] on span "View" at bounding box center [1000, 536] width 18 height 10
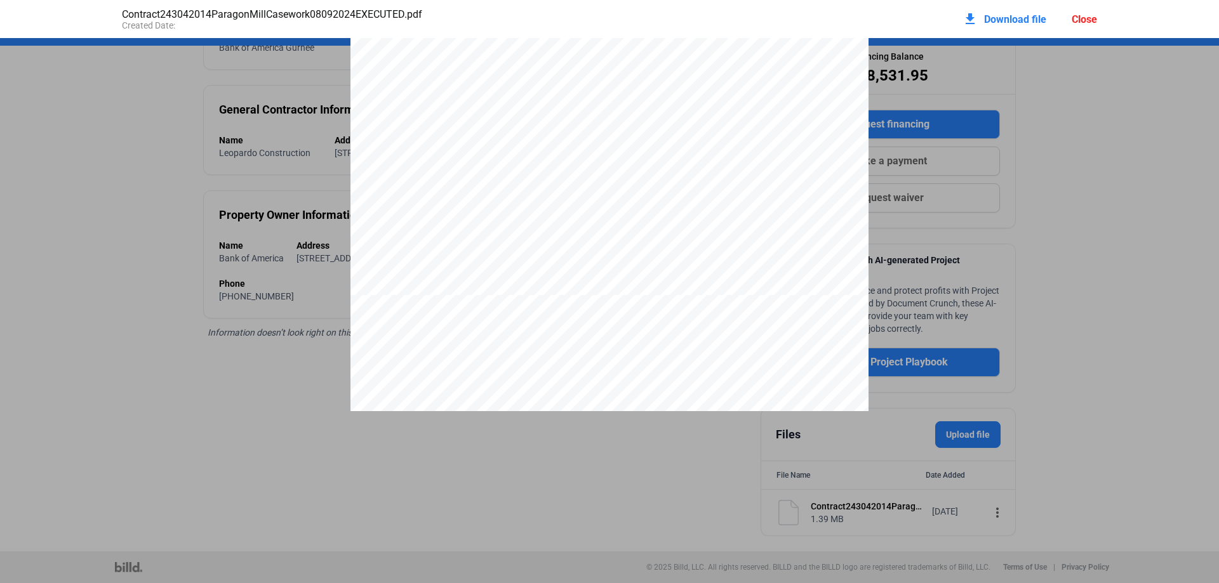
scroll to position [11433, 0]
click at [1084, 17] on div "Close" at bounding box center [1084, 19] width 25 height 12
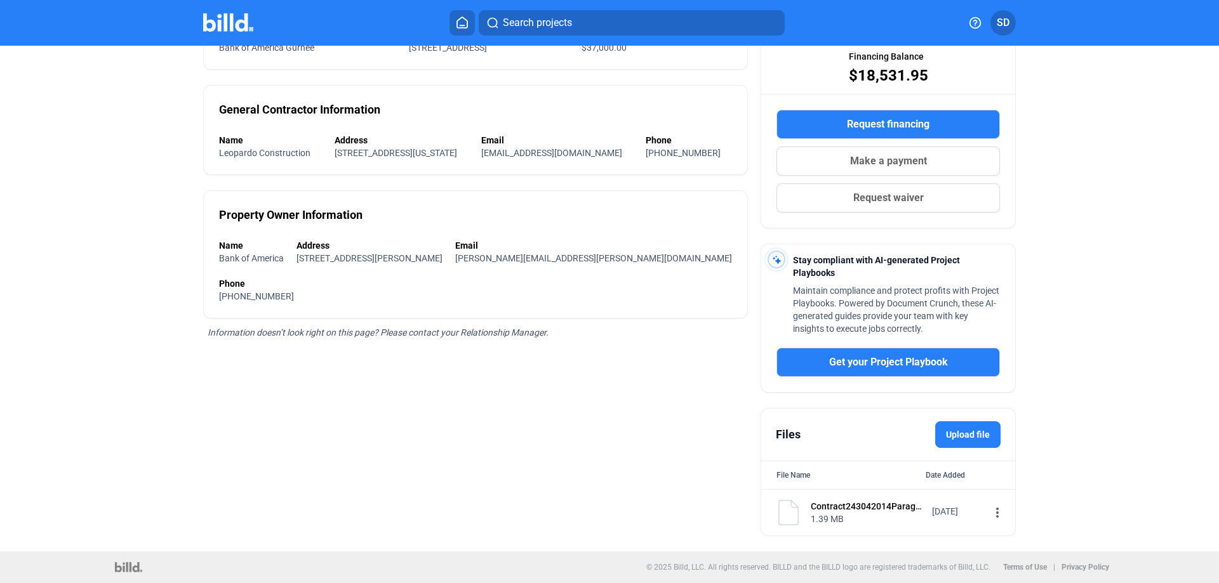
scroll to position [0, 0]
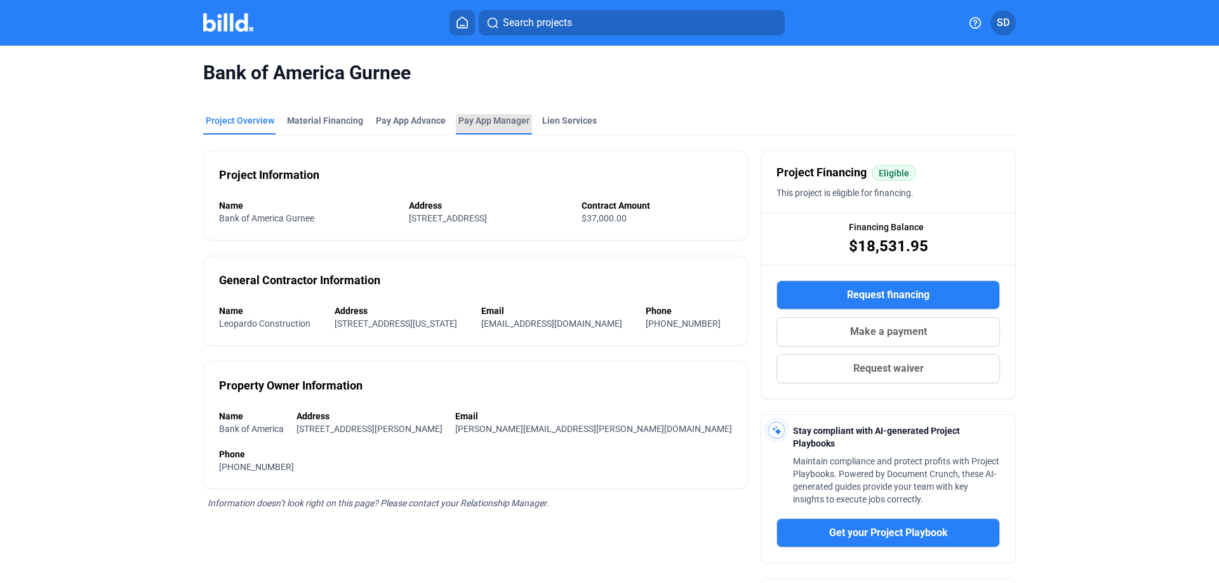
click at [458, 117] on span "Pay App Manager" at bounding box center [493, 120] width 71 height 13
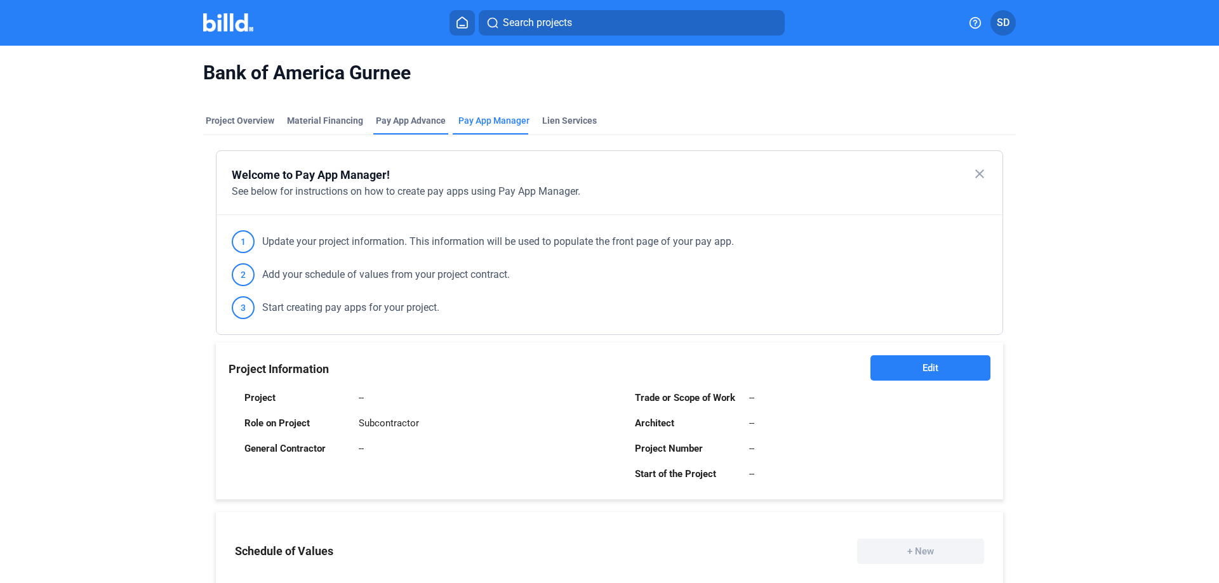
click at [411, 118] on div "Pay App Advance" at bounding box center [411, 120] width 70 height 13
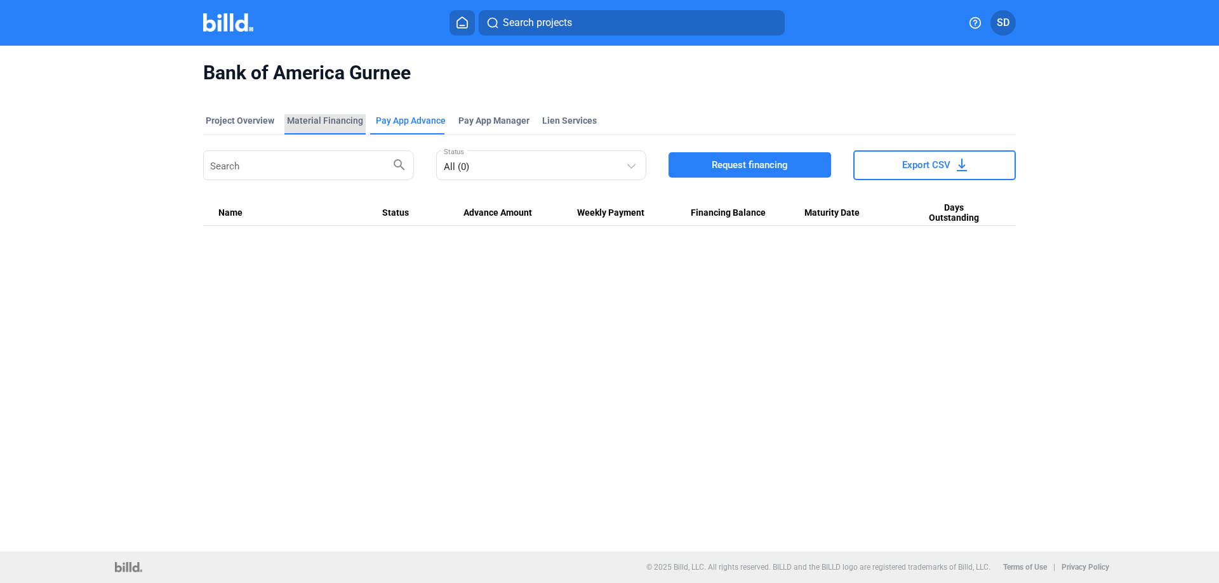
click at [342, 121] on div "Material Financing" at bounding box center [325, 120] width 76 height 13
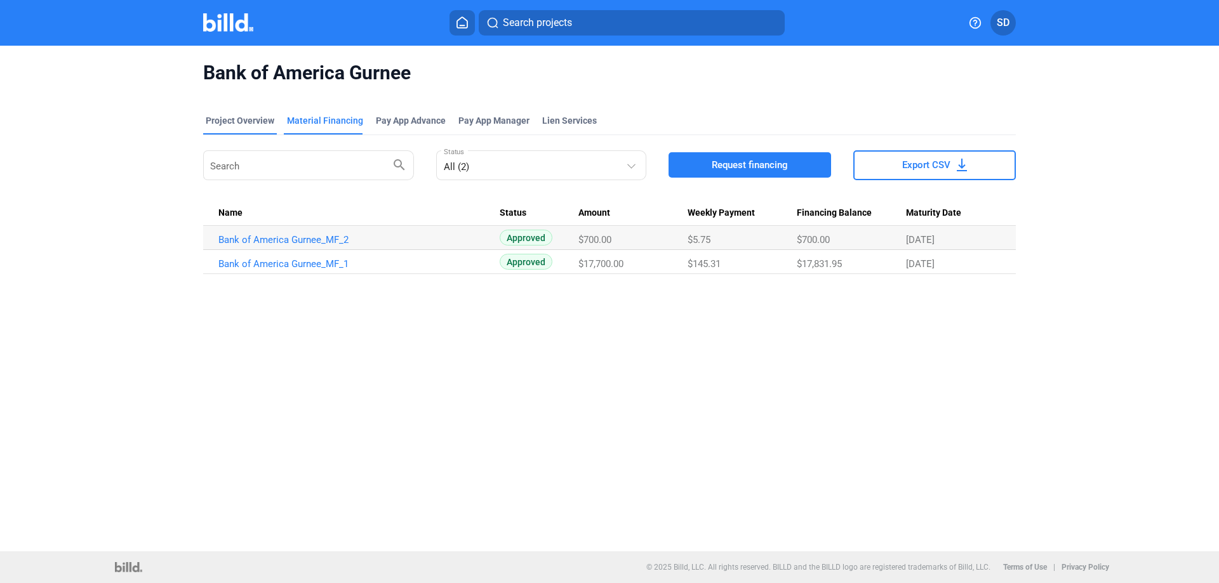
click at [216, 123] on div "Project Overview" at bounding box center [240, 120] width 69 height 13
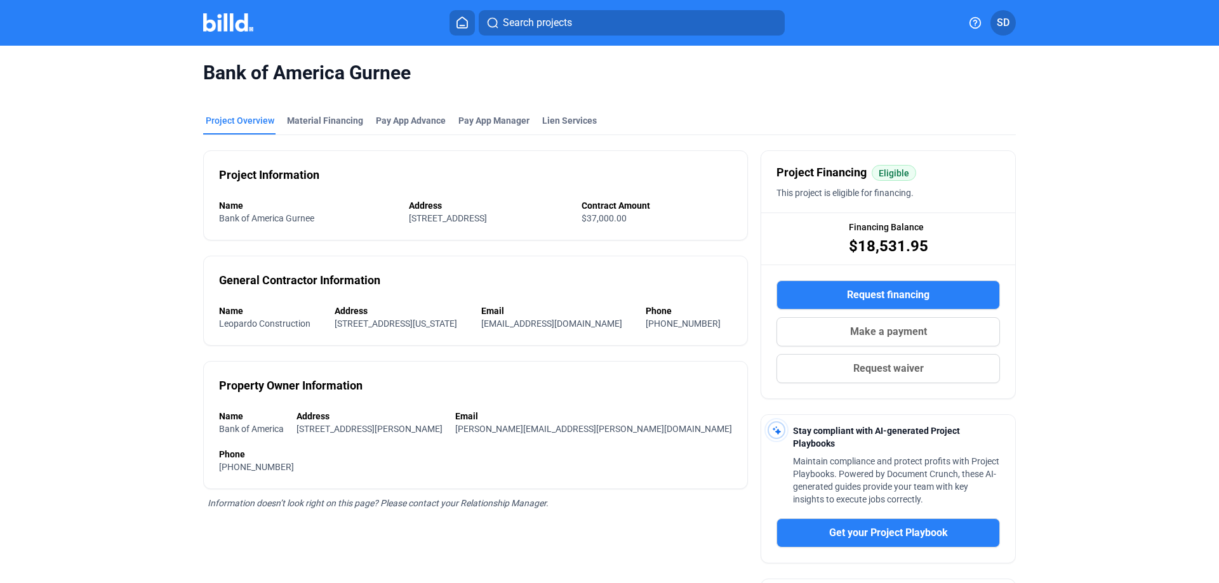
click at [239, 20] on img at bounding box center [228, 22] width 50 height 18
